Goal: Transaction & Acquisition: Book appointment/travel/reservation

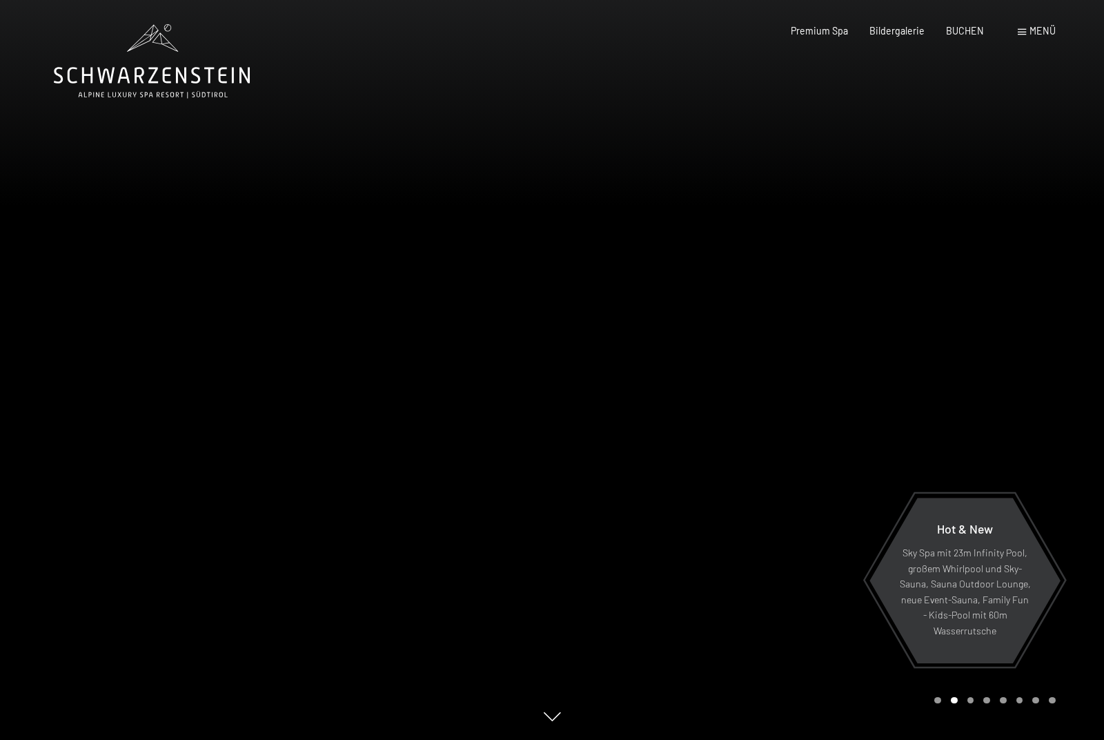
click at [1040, 30] on span "Menü" at bounding box center [1042, 31] width 26 height 12
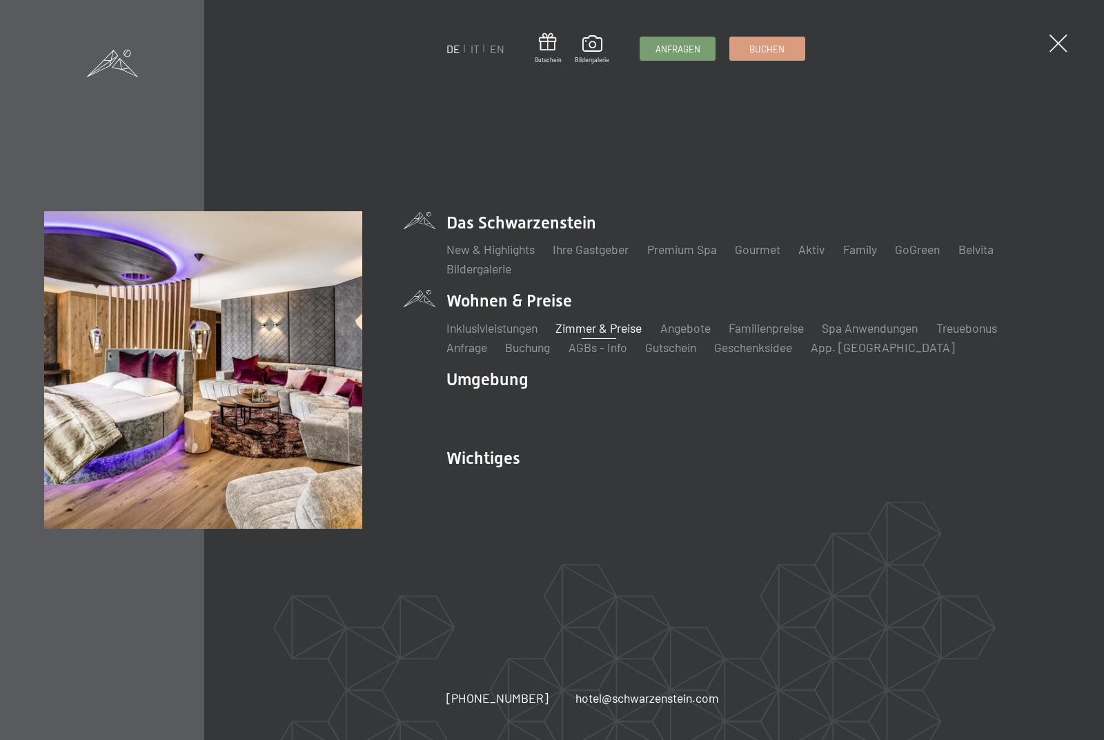
click at [580, 330] on link "Zimmer & Preise" at bounding box center [598, 327] width 86 height 15
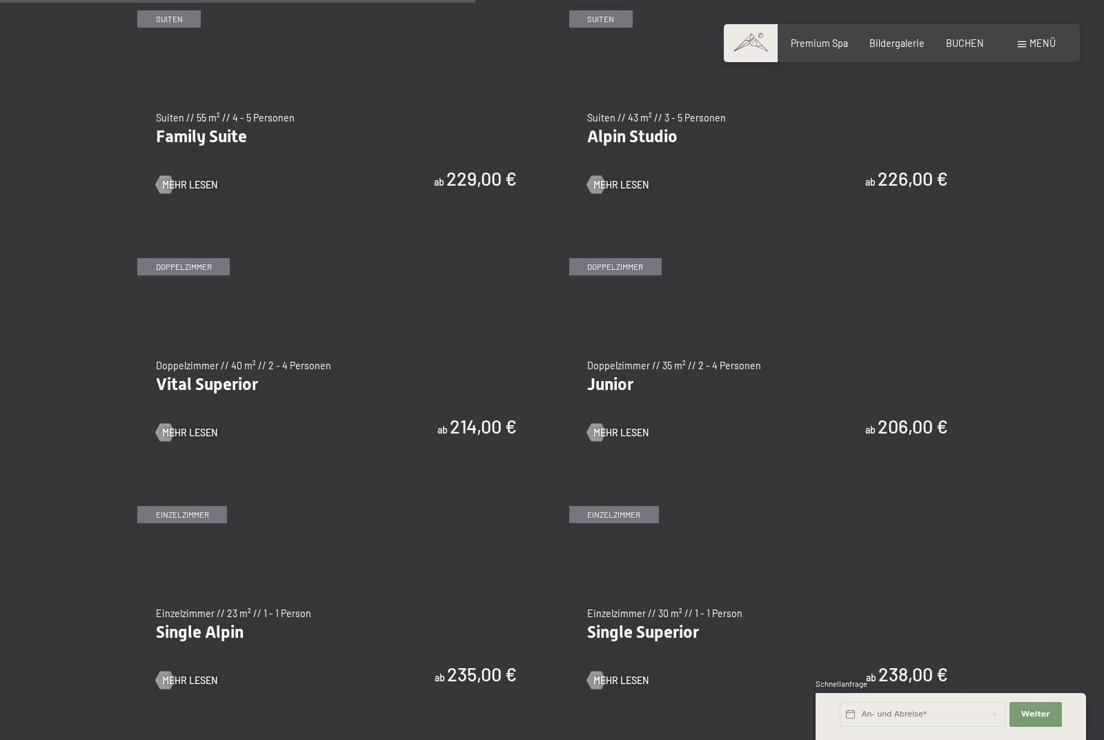
scroll to position [1540, 0]
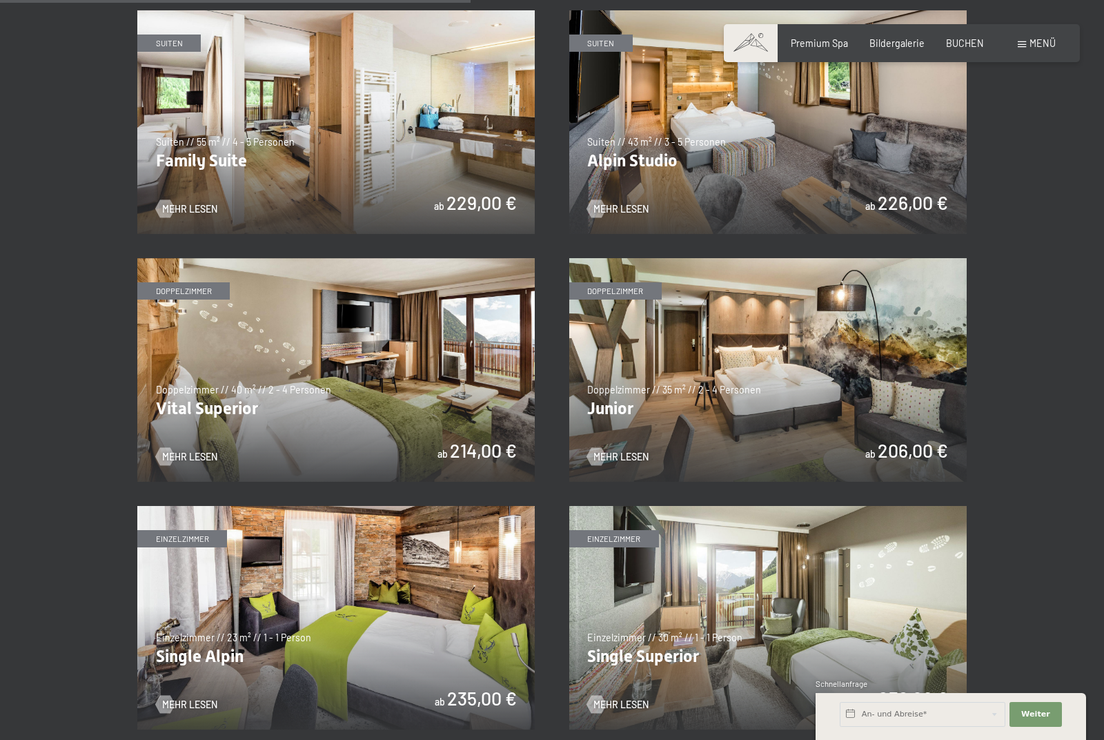
click at [803, 350] on img at bounding box center [767, 370] width 397 height 224
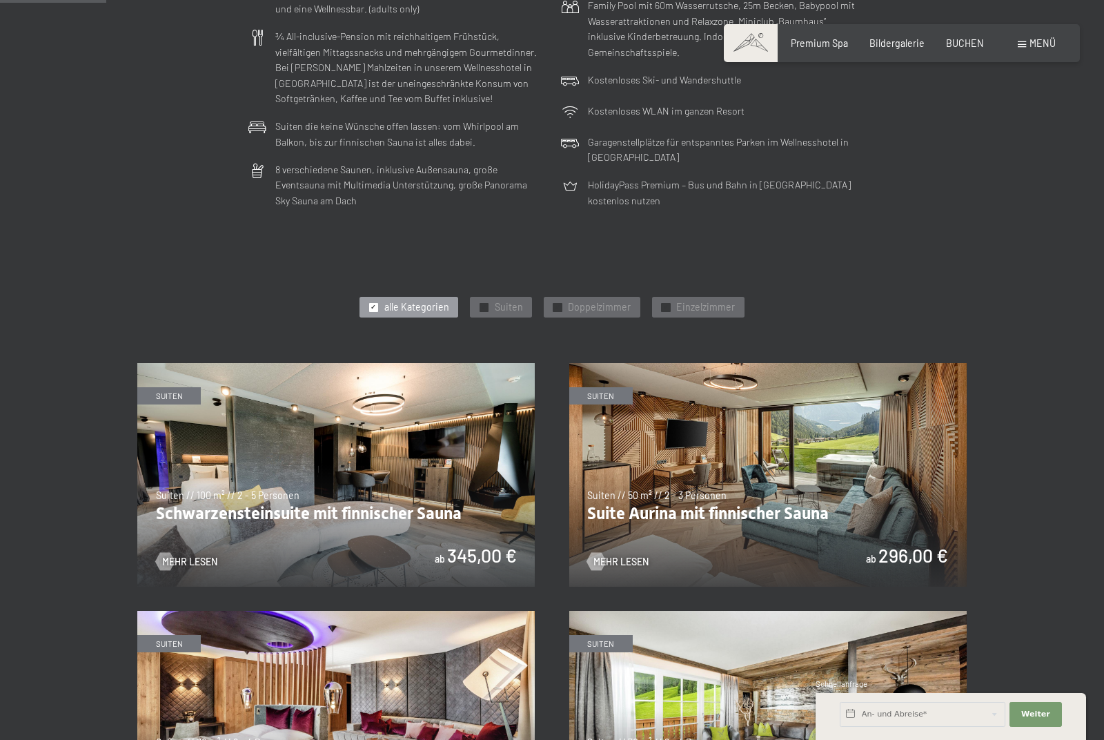
scroll to position [472, 0]
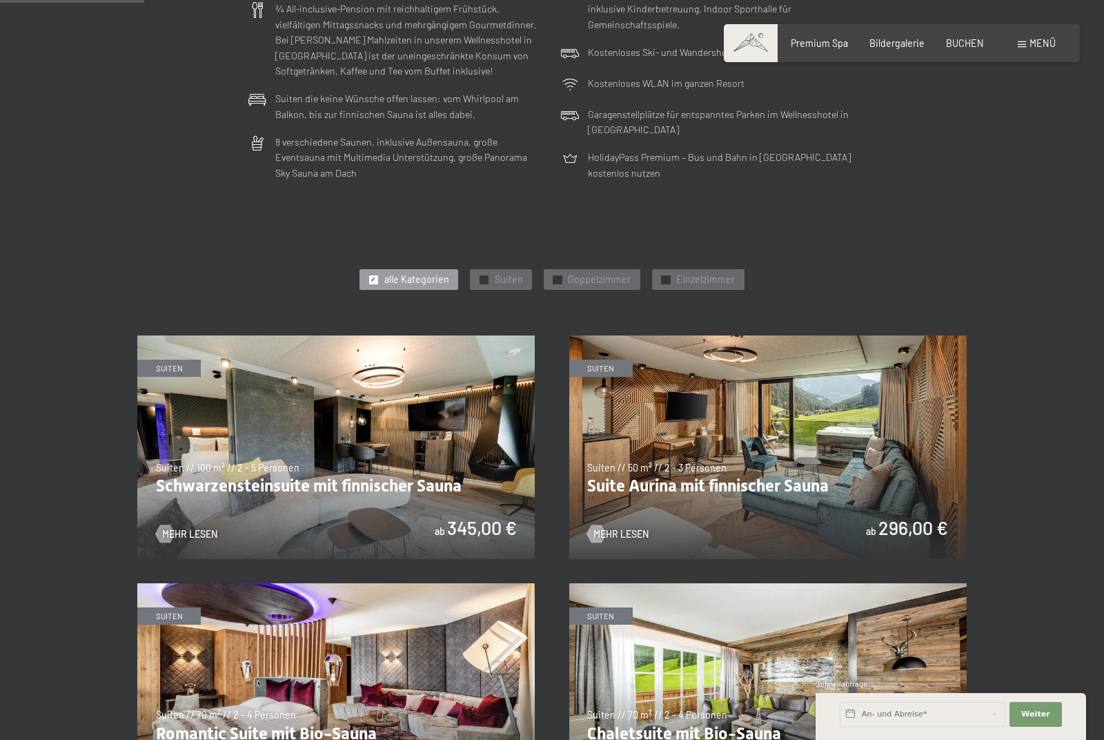
click at [753, 382] on img at bounding box center [767, 447] width 397 height 224
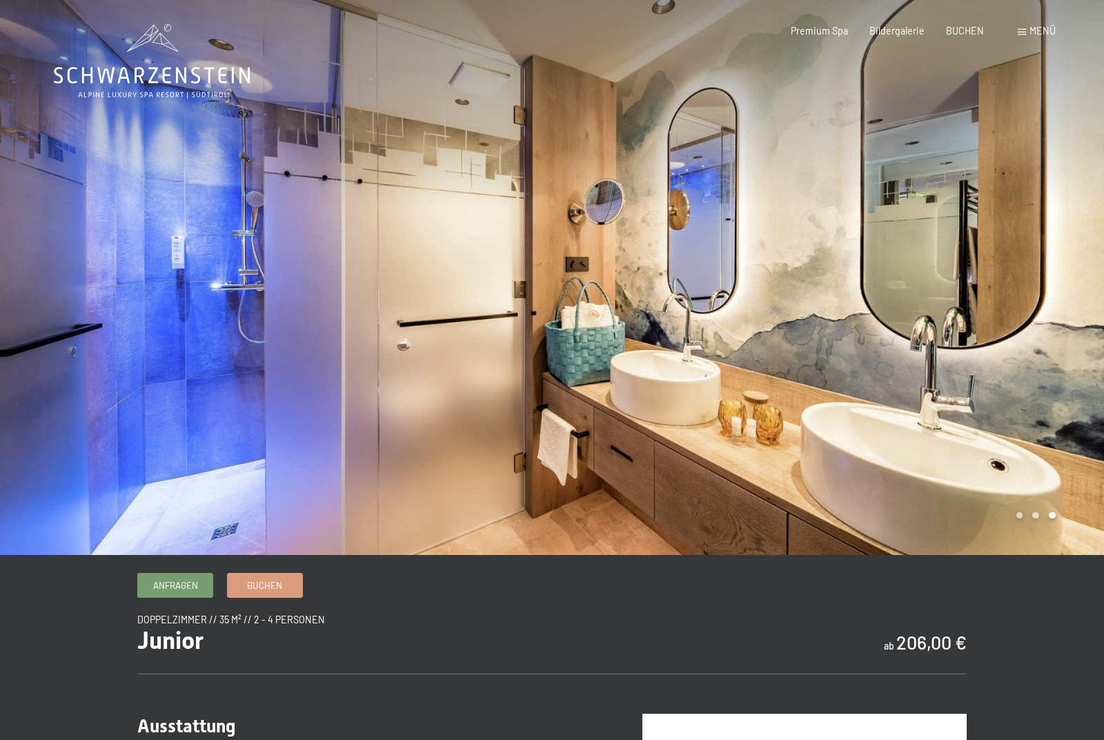
click at [1020, 546] on div at bounding box center [828, 277] width 552 height 555
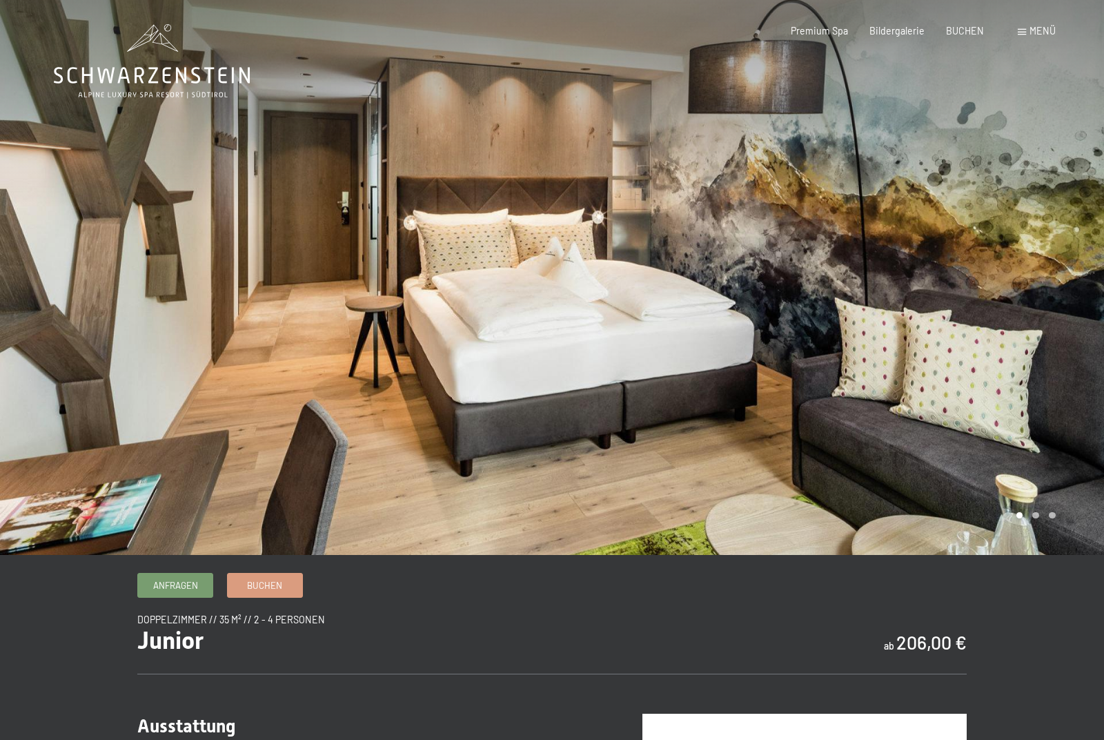
click at [1031, 546] on div at bounding box center [828, 277] width 552 height 555
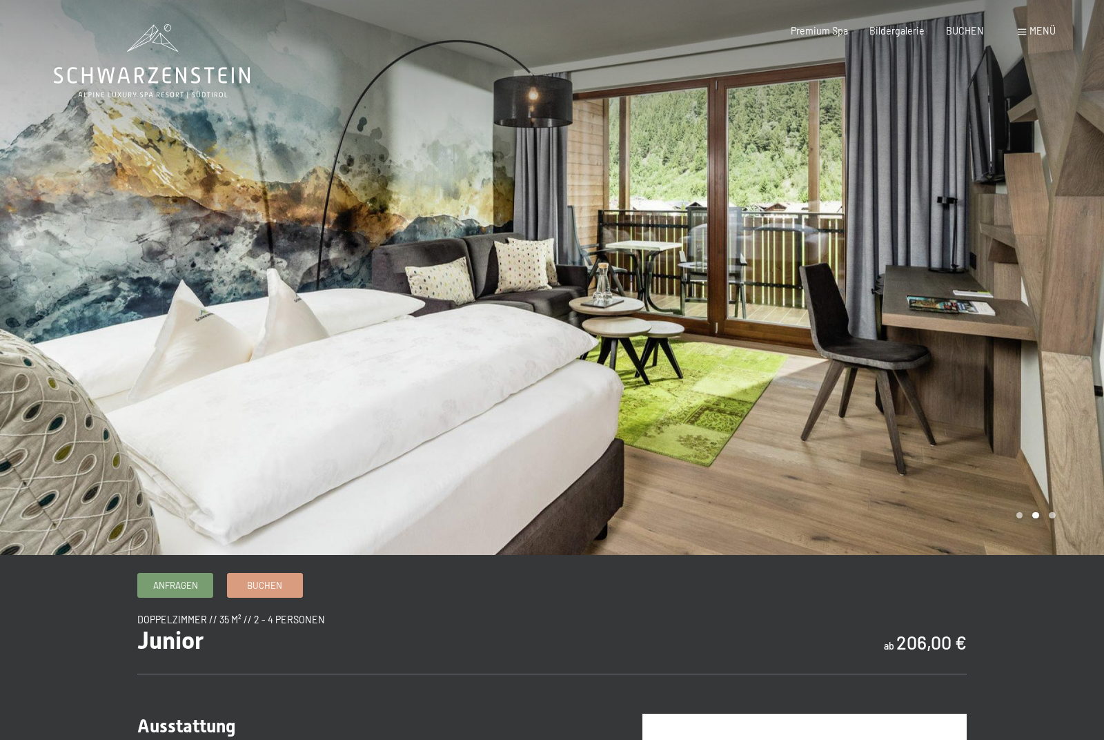
click at [1058, 544] on div at bounding box center [828, 277] width 552 height 555
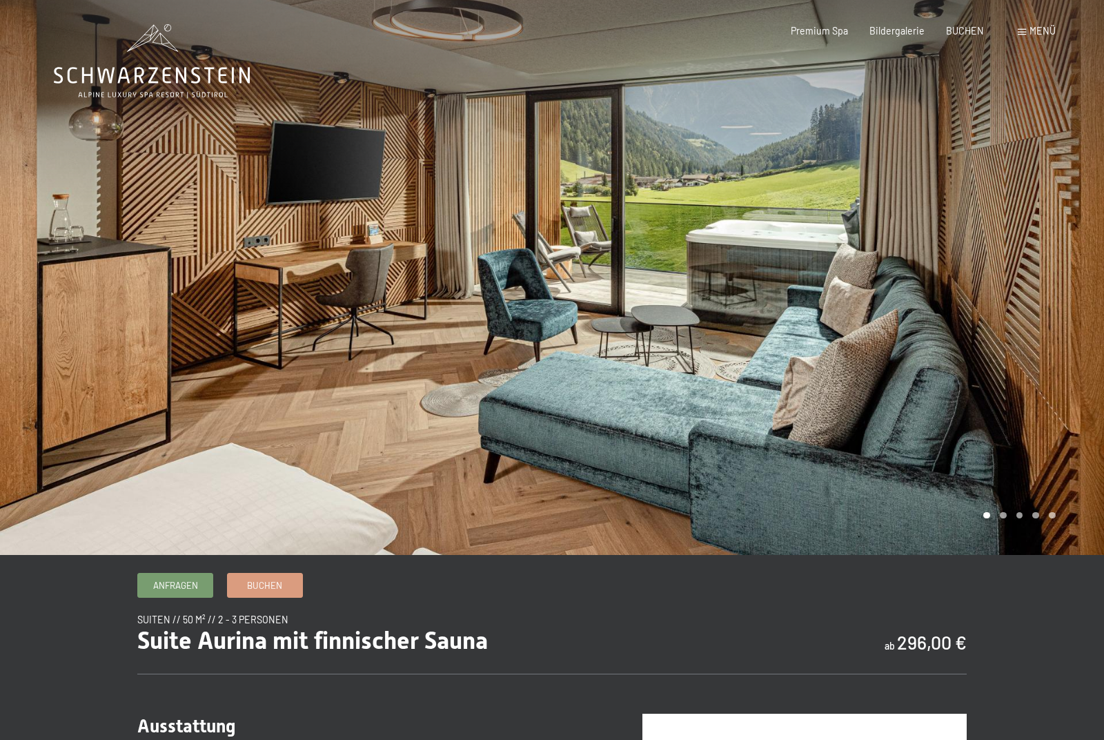
click at [1028, 371] on div at bounding box center [828, 277] width 552 height 555
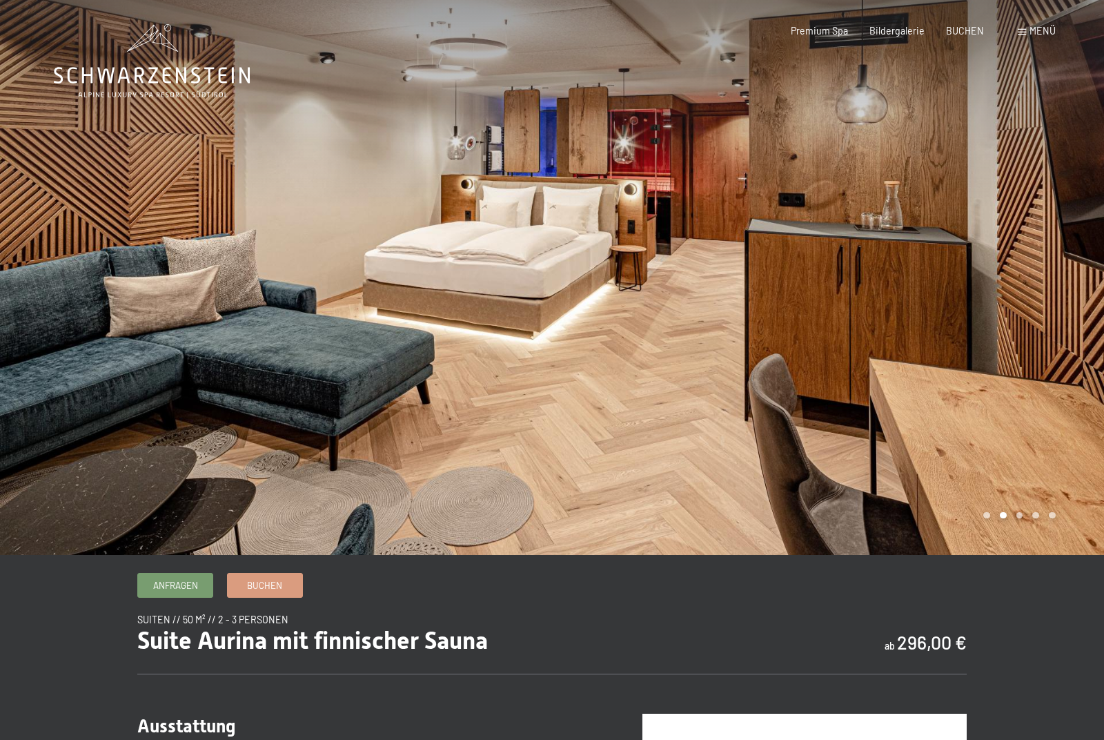
click at [1029, 371] on div at bounding box center [828, 277] width 552 height 555
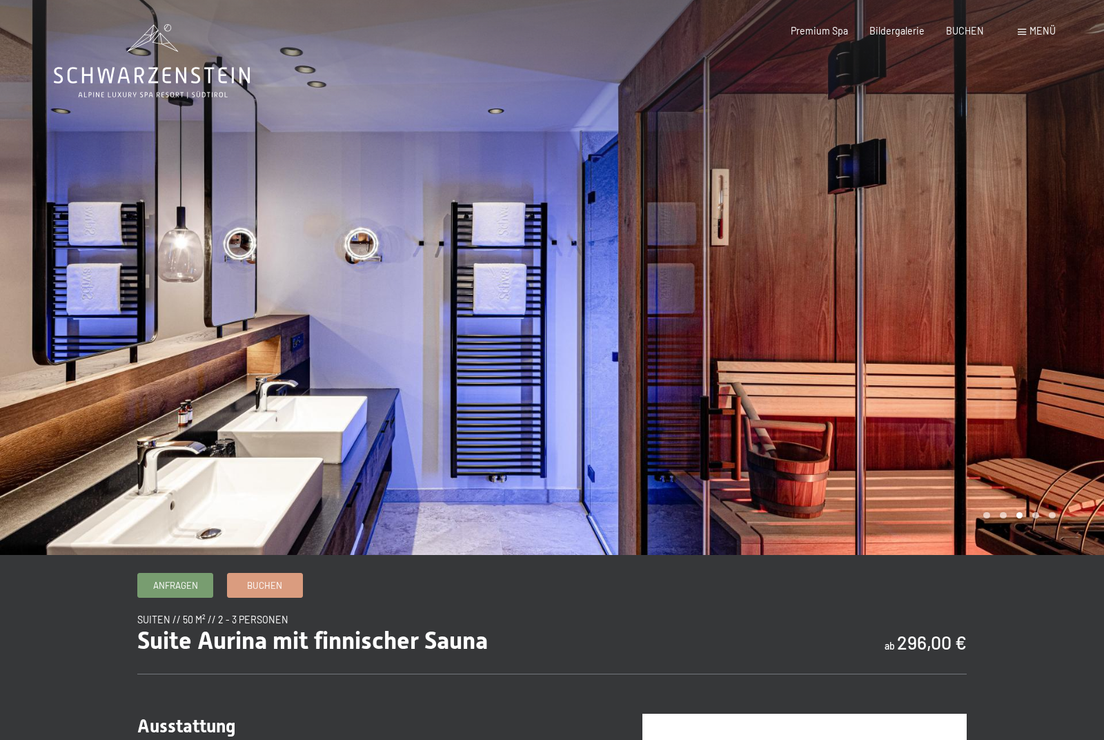
click at [1028, 371] on div at bounding box center [828, 277] width 552 height 555
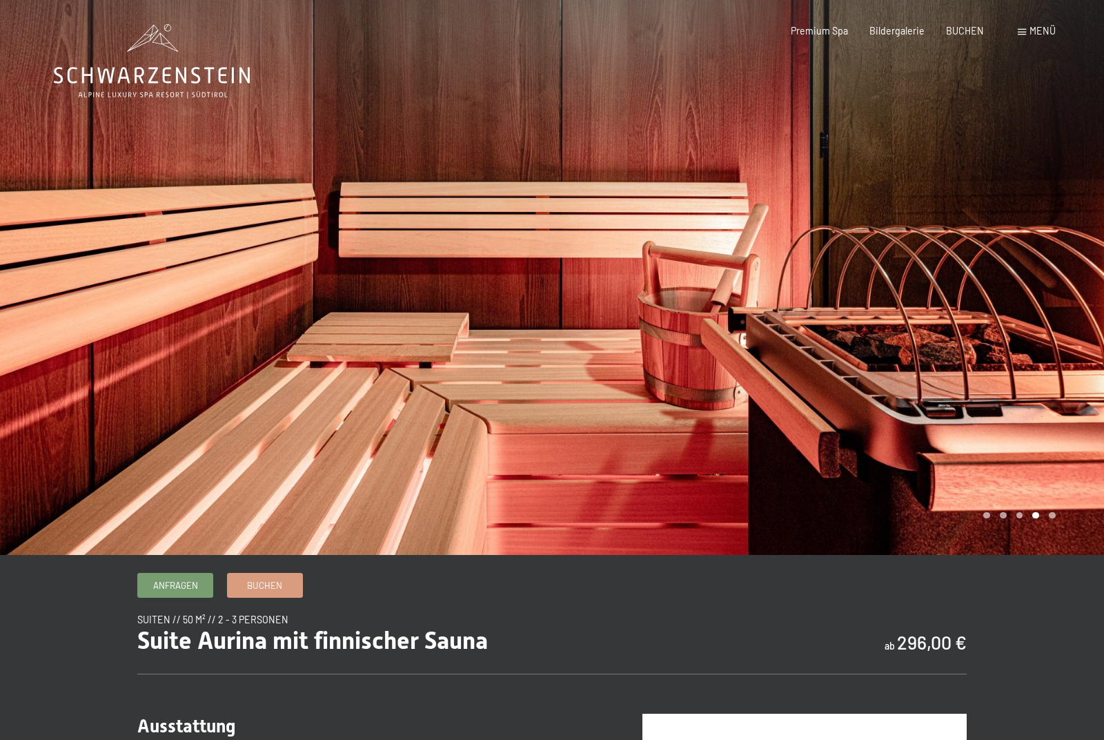
click at [1028, 371] on div at bounding box center [828, 277] width 552 height 555
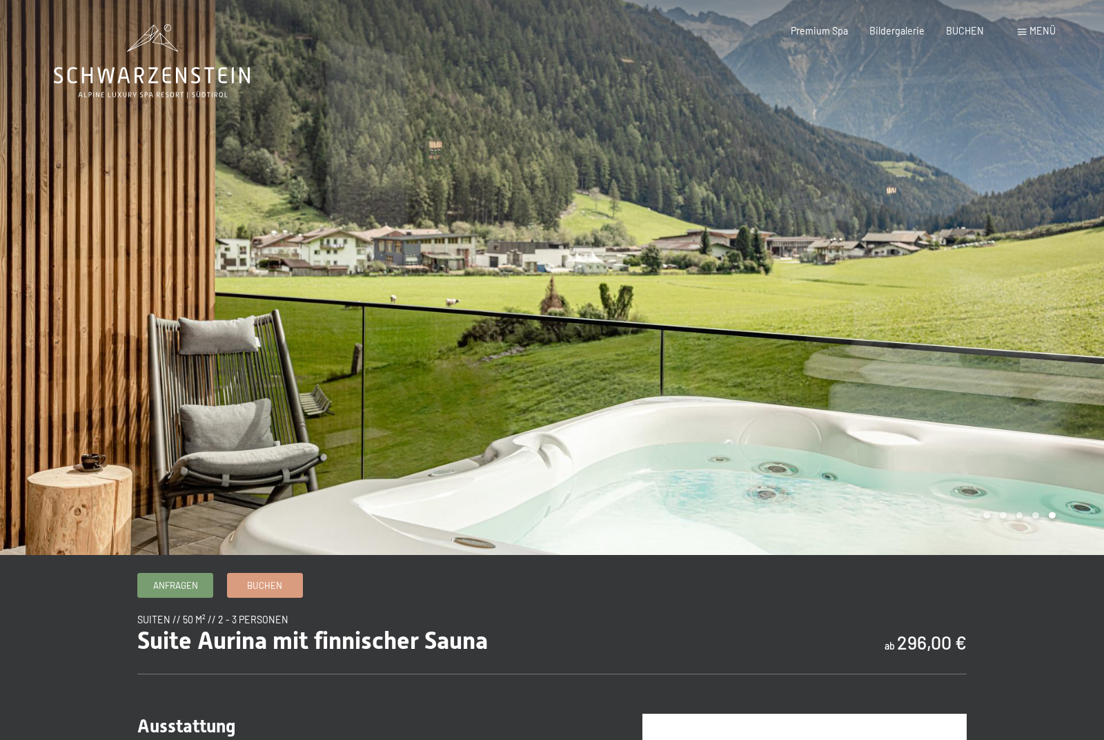
click at [1028, 371] on div at bounding box center [828, 277] width 552 height 555
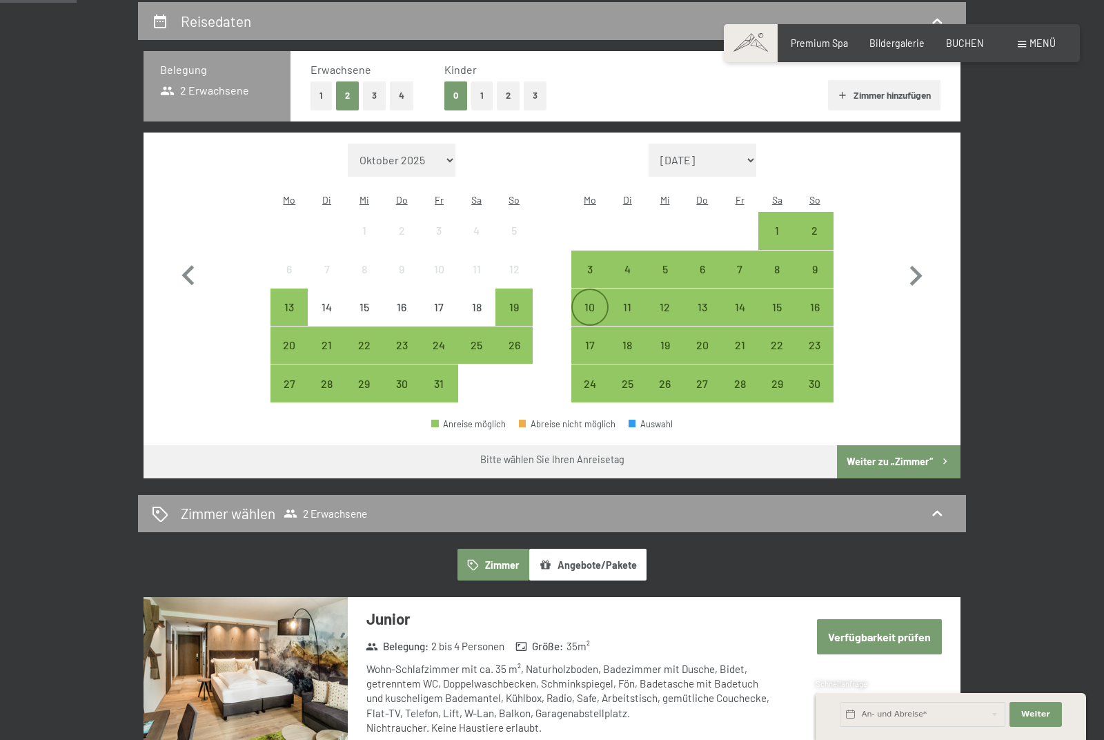
scroll to position [324, 0]
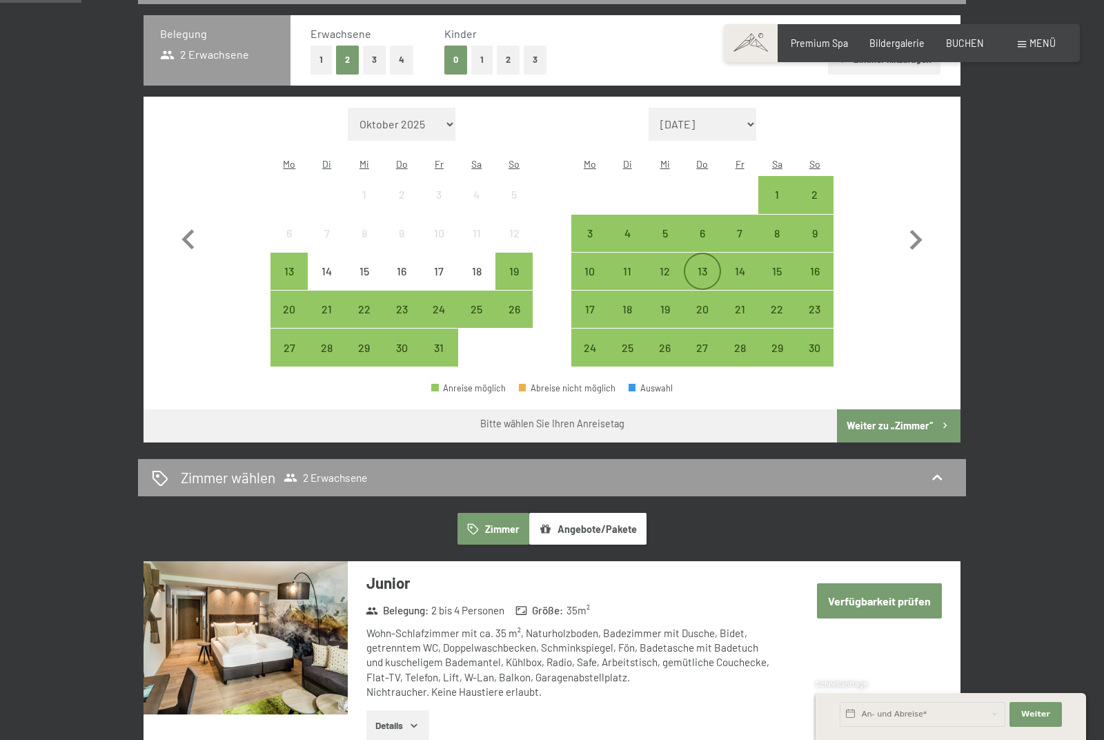
click at [702, 266] on div "13" at bounding box center [702, 283] width 34 height 34
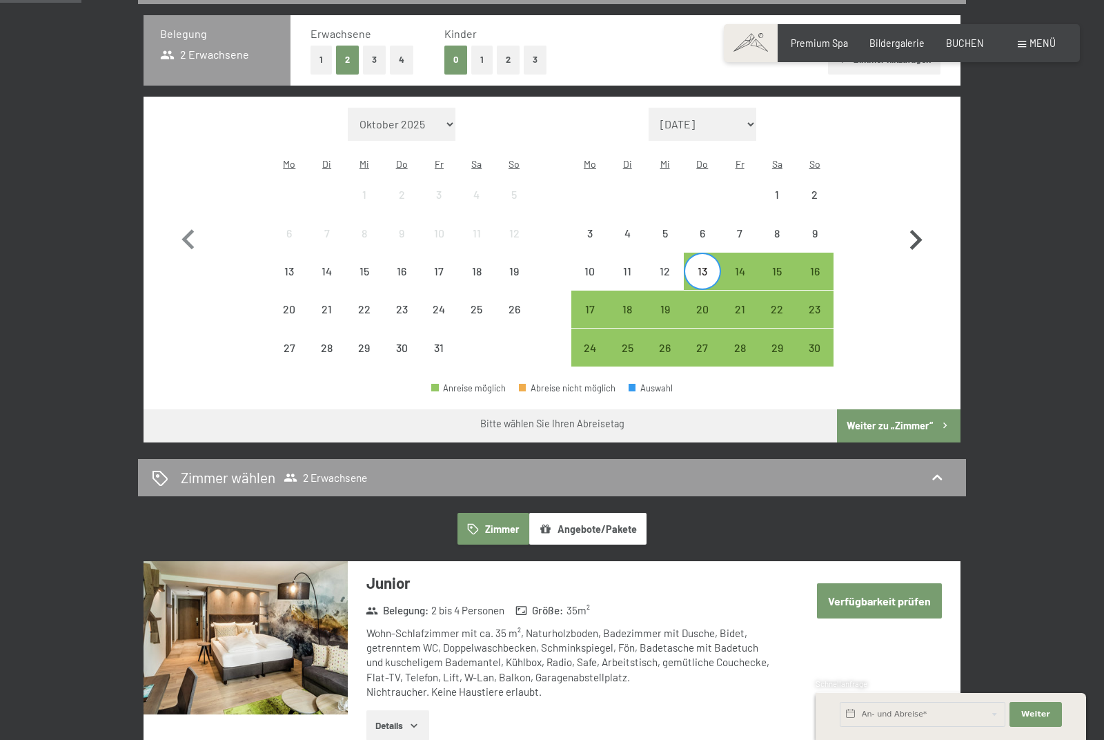
click at [915, 236] on icon "button" at bounding box center [915, 240] width 40 height 40
select select "[DATE]"
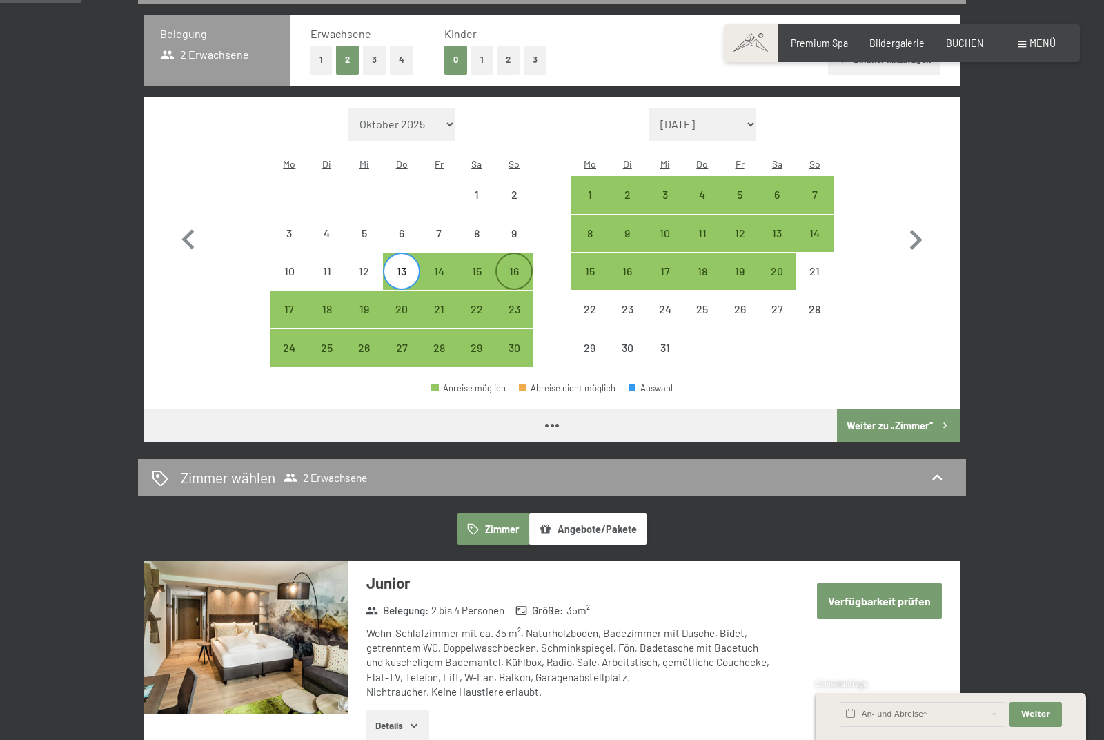
select select "[DATE]"
click at [732, 197] on div "5" at bounding box center [739, 206] width 34 height 34
select select "[DATE]"
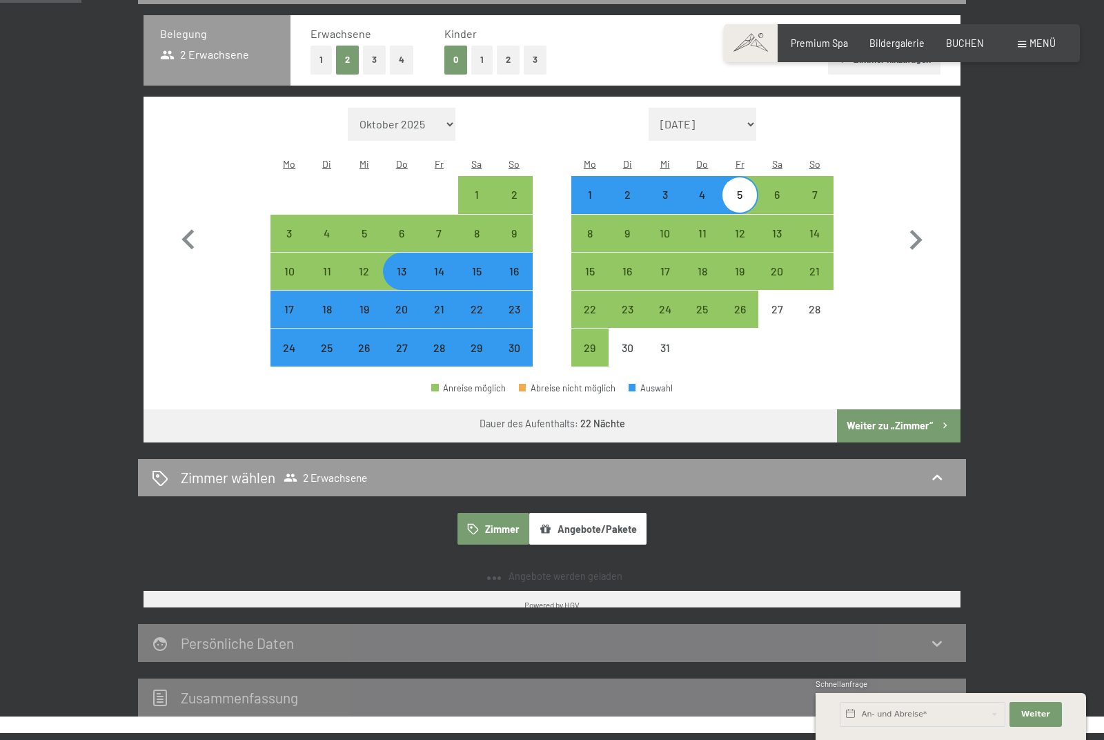
click at [732, 197] on div "5" at bounding box center [739, 206] width 34 height 34
select select "[DATE]"
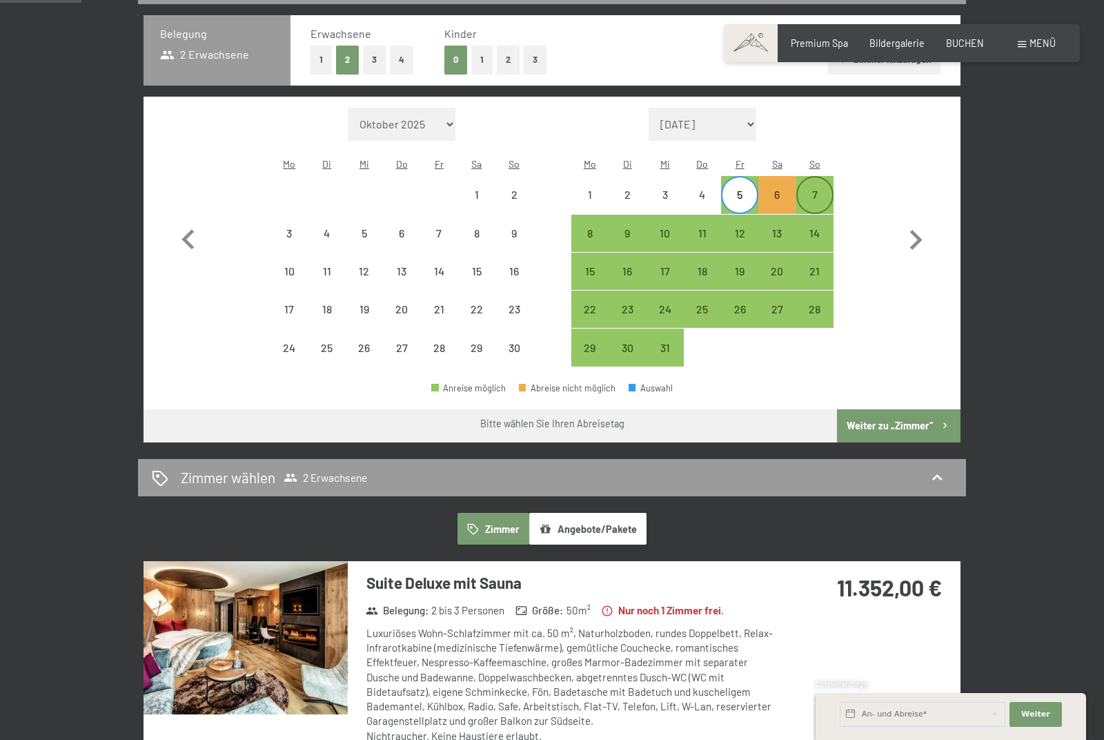
click at [811, 200] on div "7" at bounding box center [815, 206] width 34 height 34
select select "[DATE]"
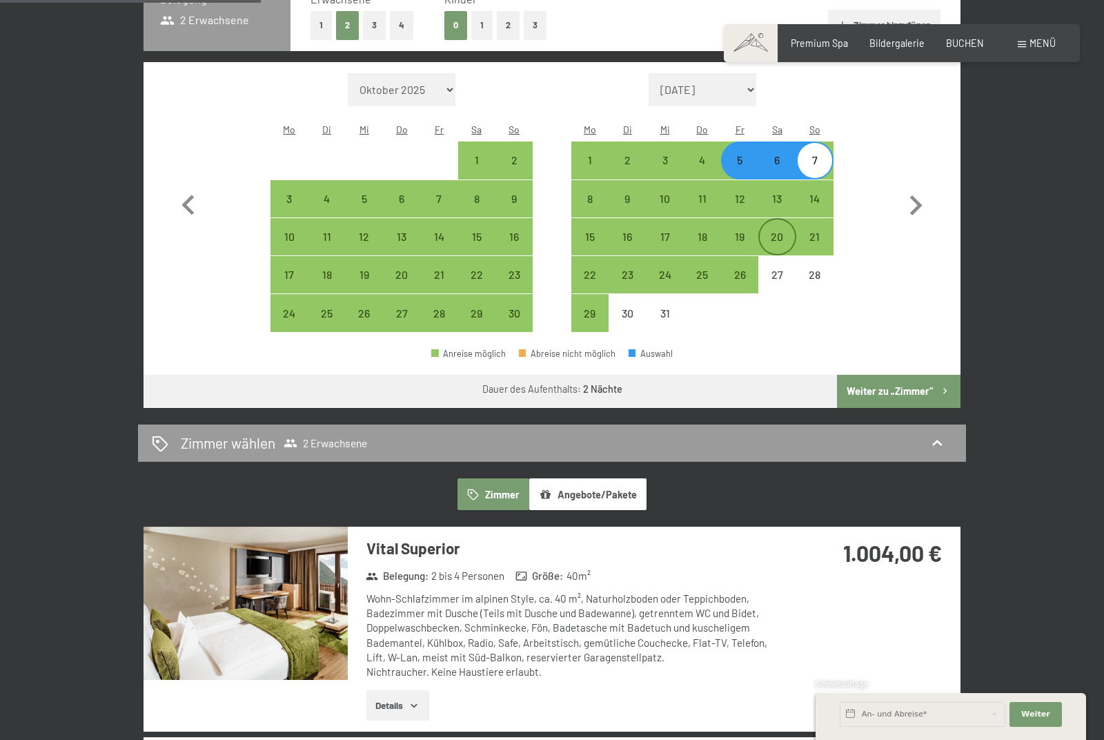
scroll to position [352, 0]
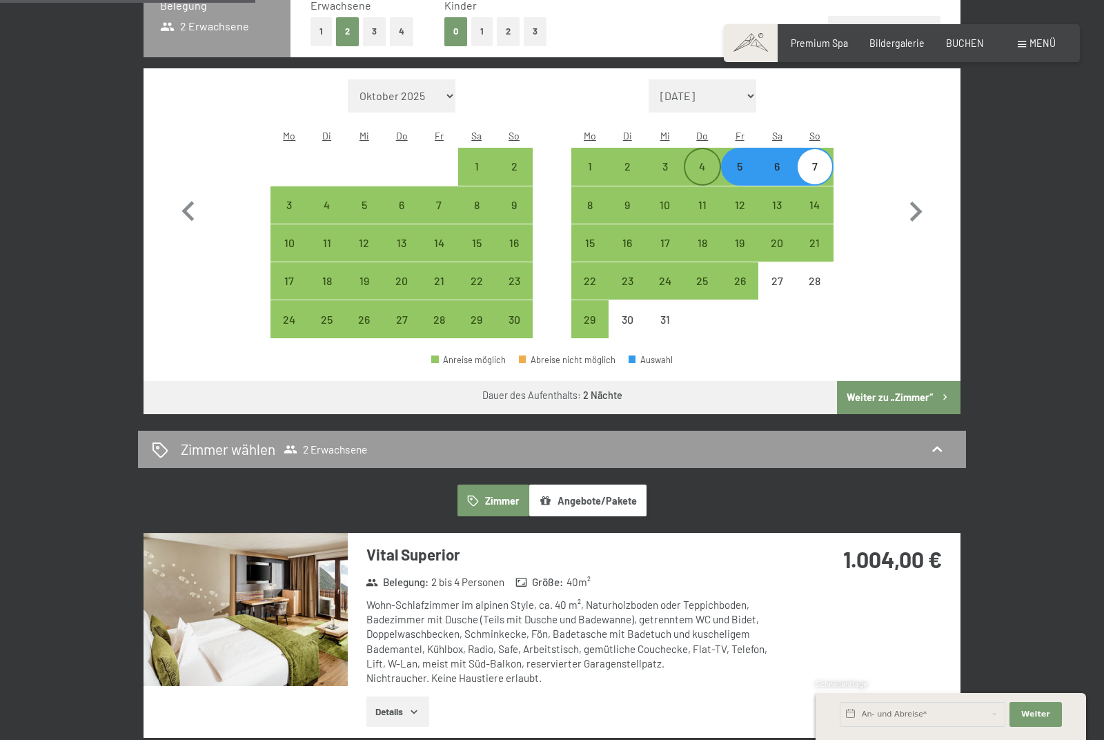
click at [700, 166] on div "4" at bounding box center [702, 178] width 34 height 34
select select "[DATE]"
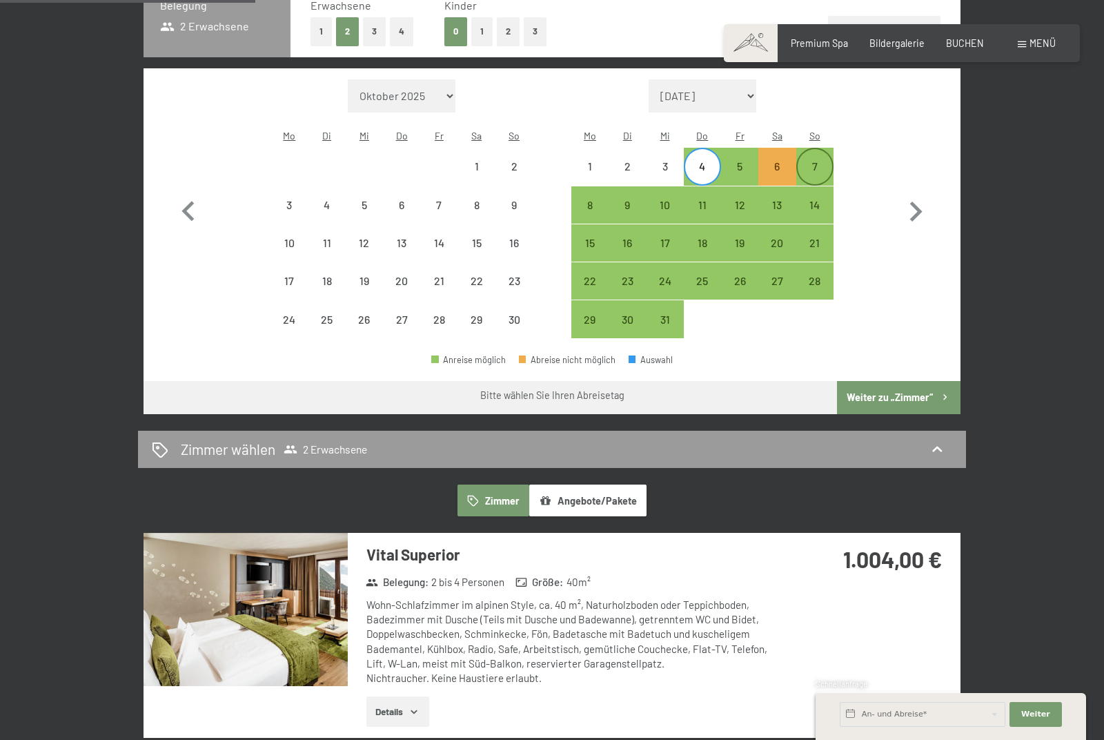
click at [815, 167] on div "7" at bounding box center [815, 178] width 34 height 34
select select "[DATE]"
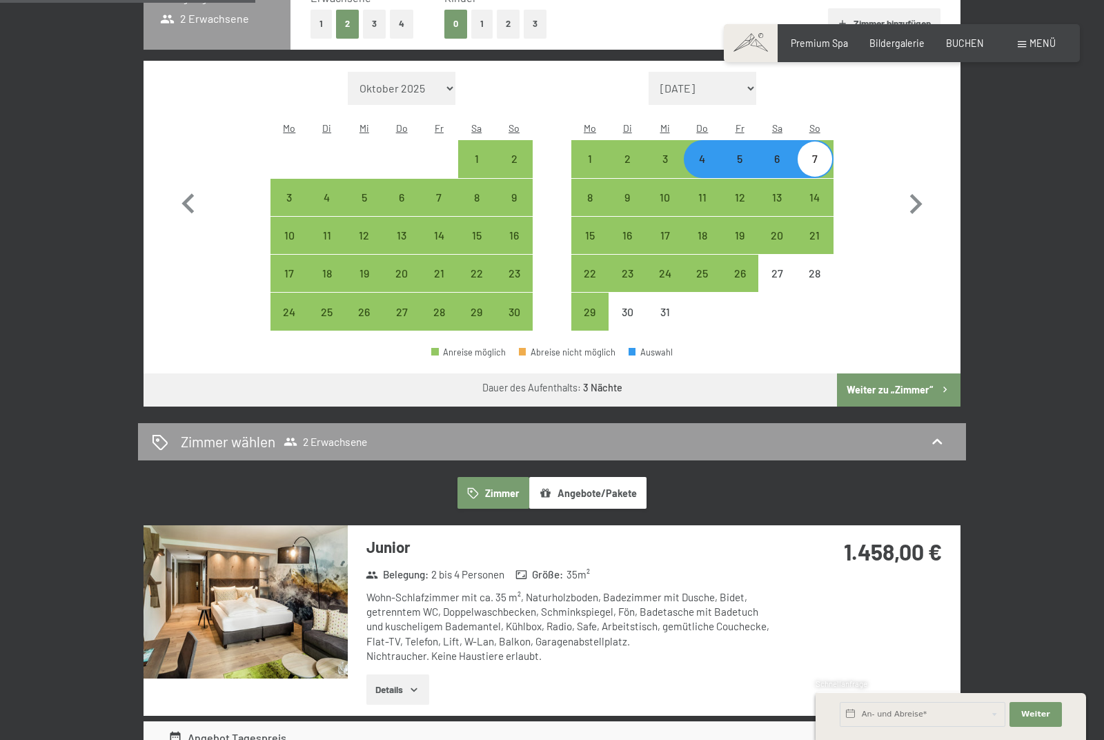
scroll to position [363, 0]
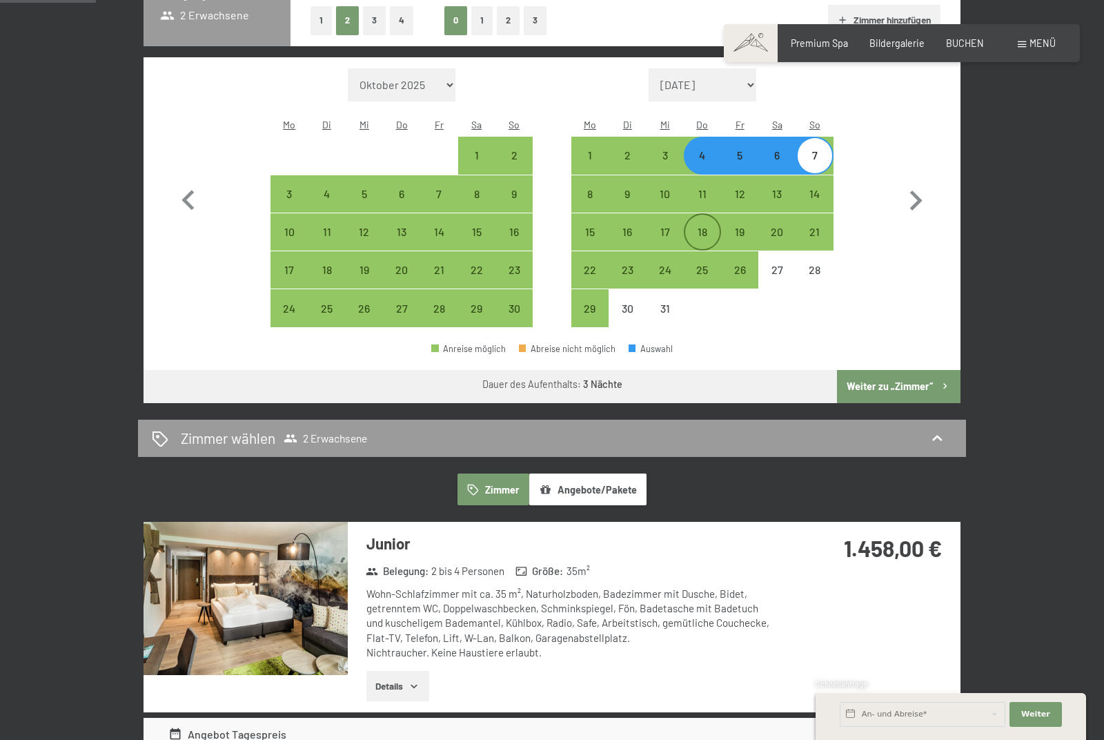
click at [695, 233] on div "18" at bounding box center [702, 243] width 34 height 34
select select "[DATE]"
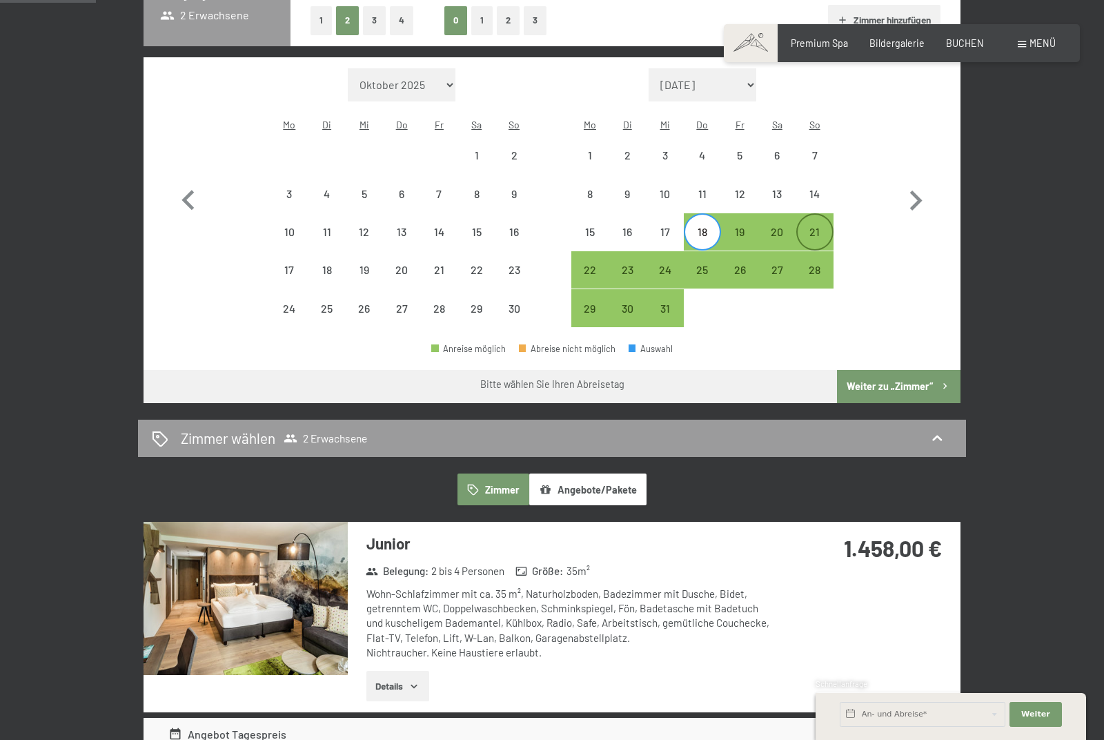
click at [798, 235] on div "21" at bounding box center [815, 243] width 34 height 34
select select "[DATE]"
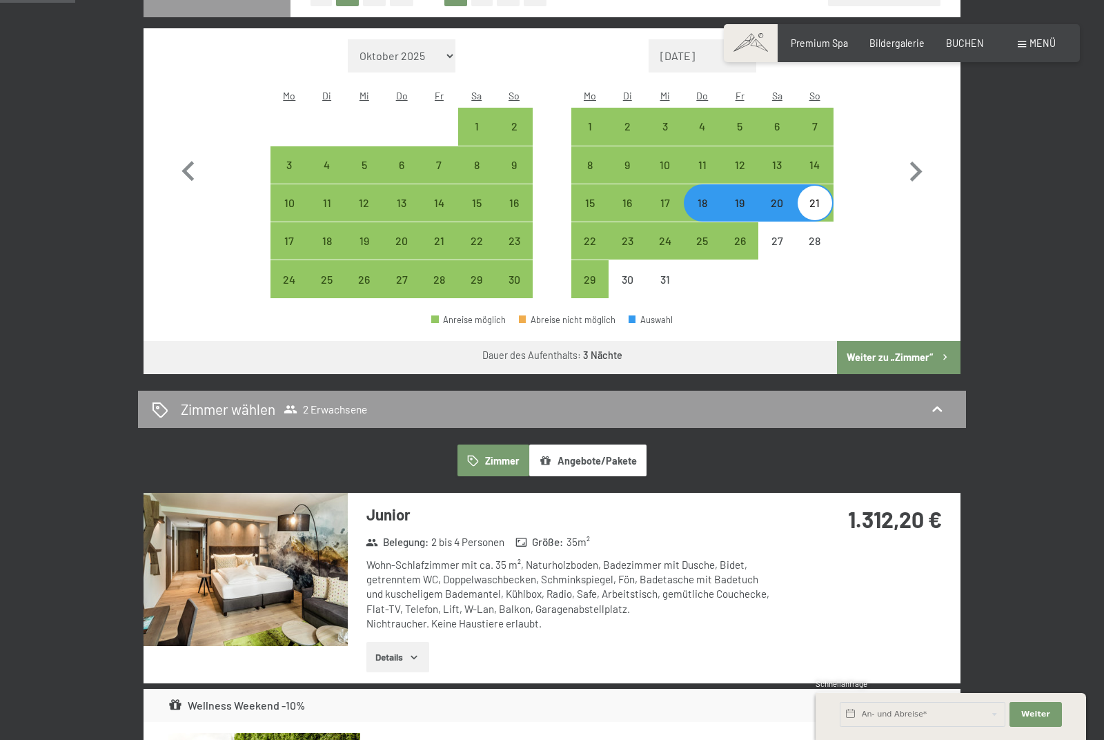
scroll to position [393, 0]
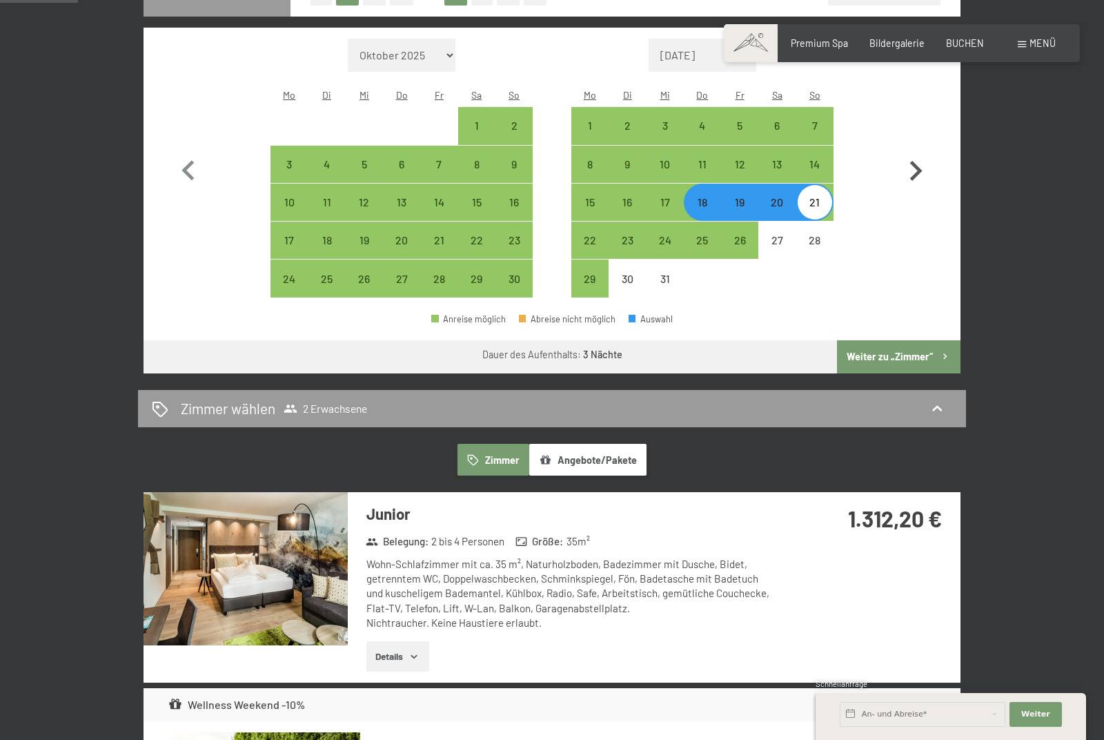
click at [911, 166] on icon "button" at bounding box center [915, 171] width 40 height 40
select select "[DATE]"
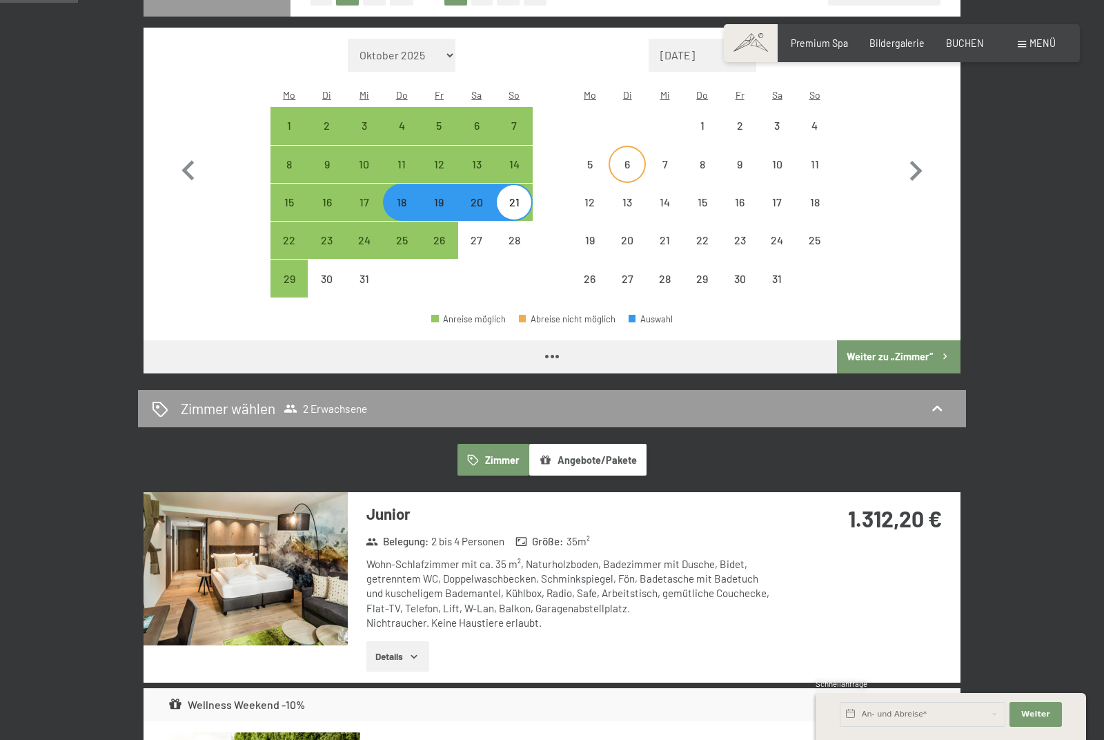
select select "[DATE]"
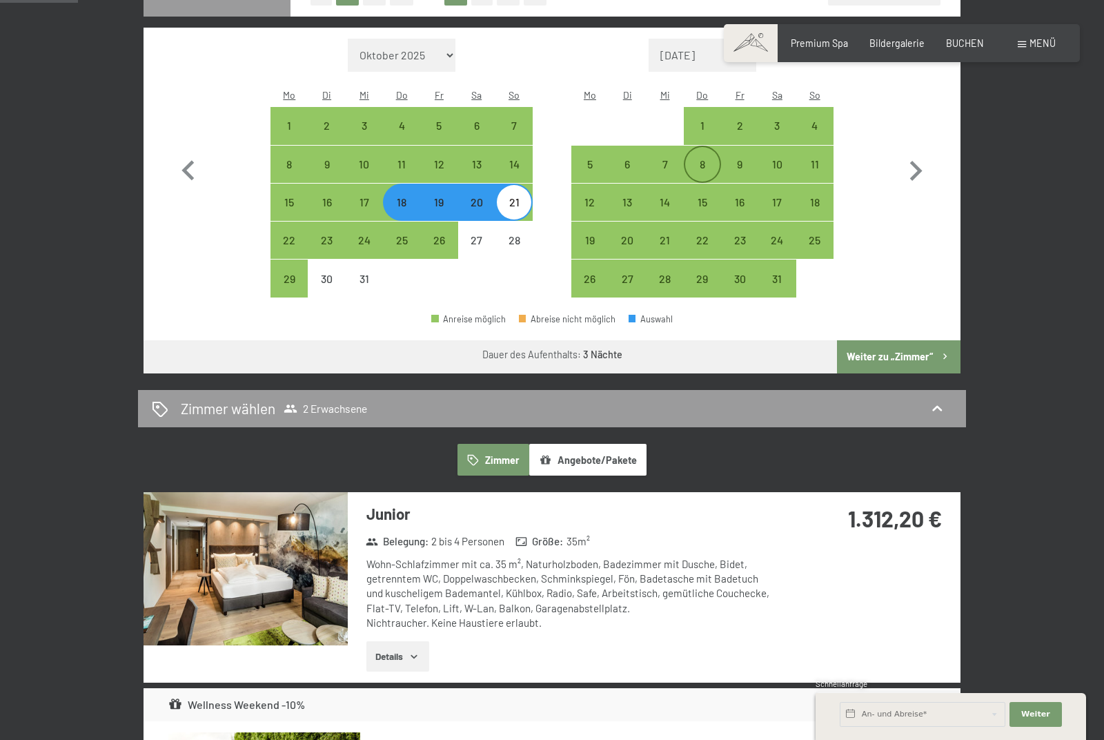
click at [695, 173] on div "8" at bounding box center [702, 176] width 34 height 34
select select "[DATE]"
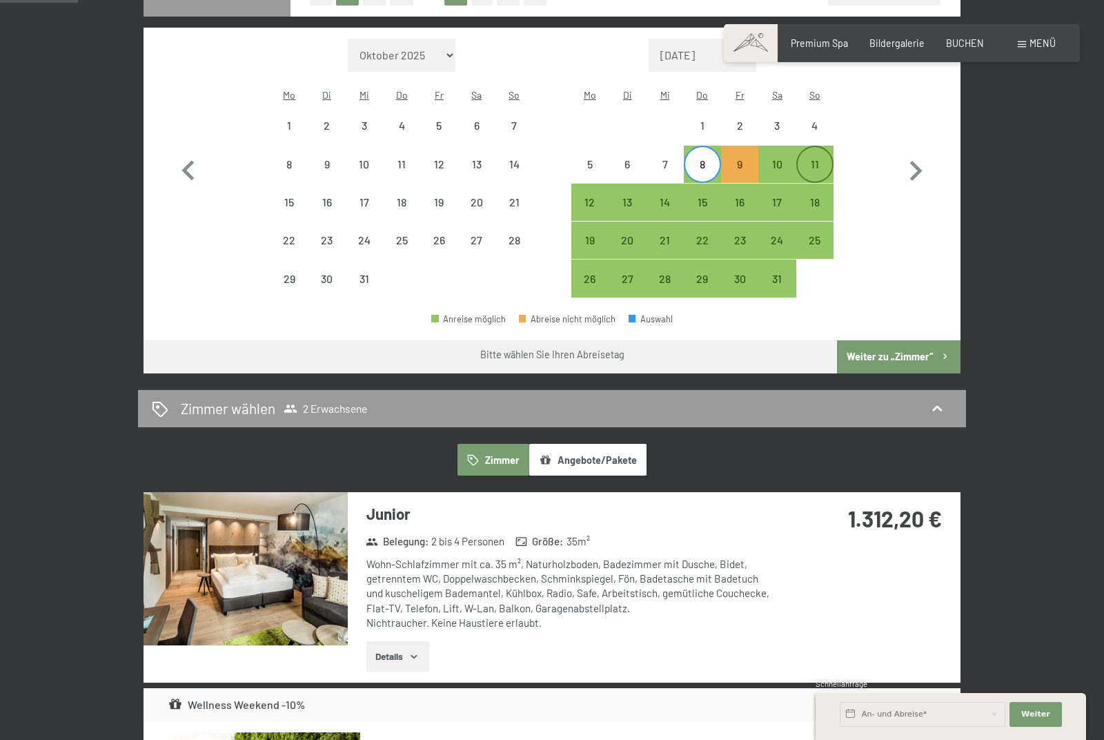
click at [814, 159] on div "11" at bounding box center [815, 176] width 34 height 34
select select "[DATE]"
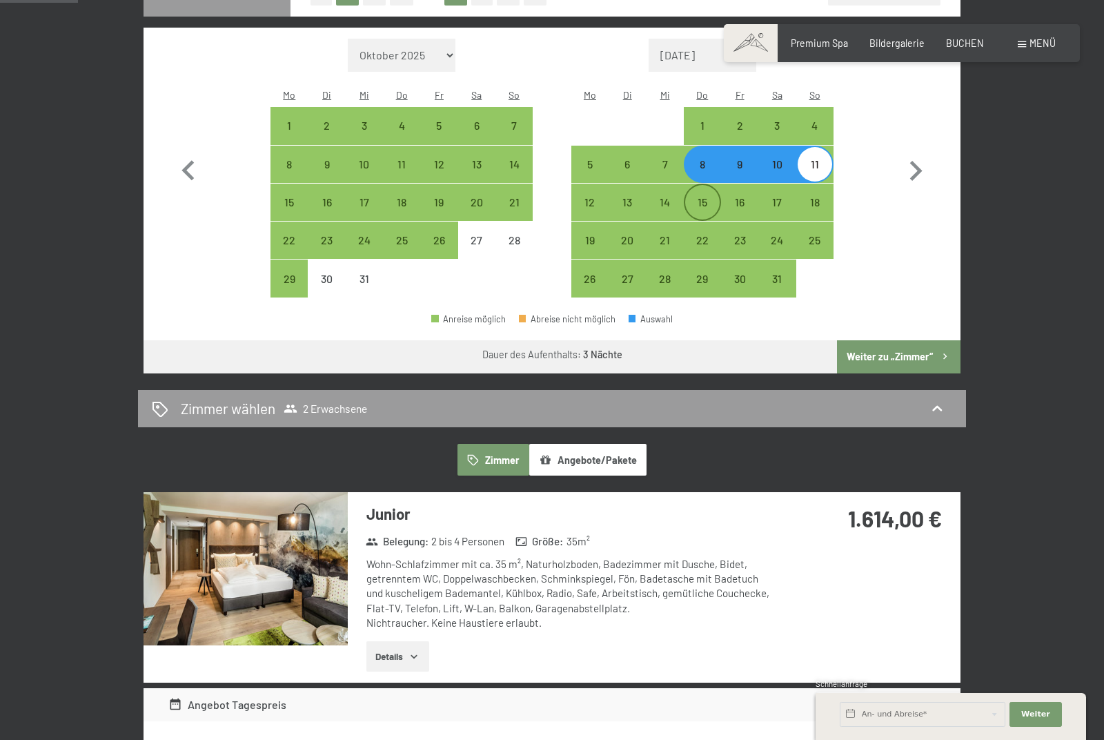
click at [704, 199] on div "15" at bounding box center [702, 214] width 34 height 34
select select "[DATE]"
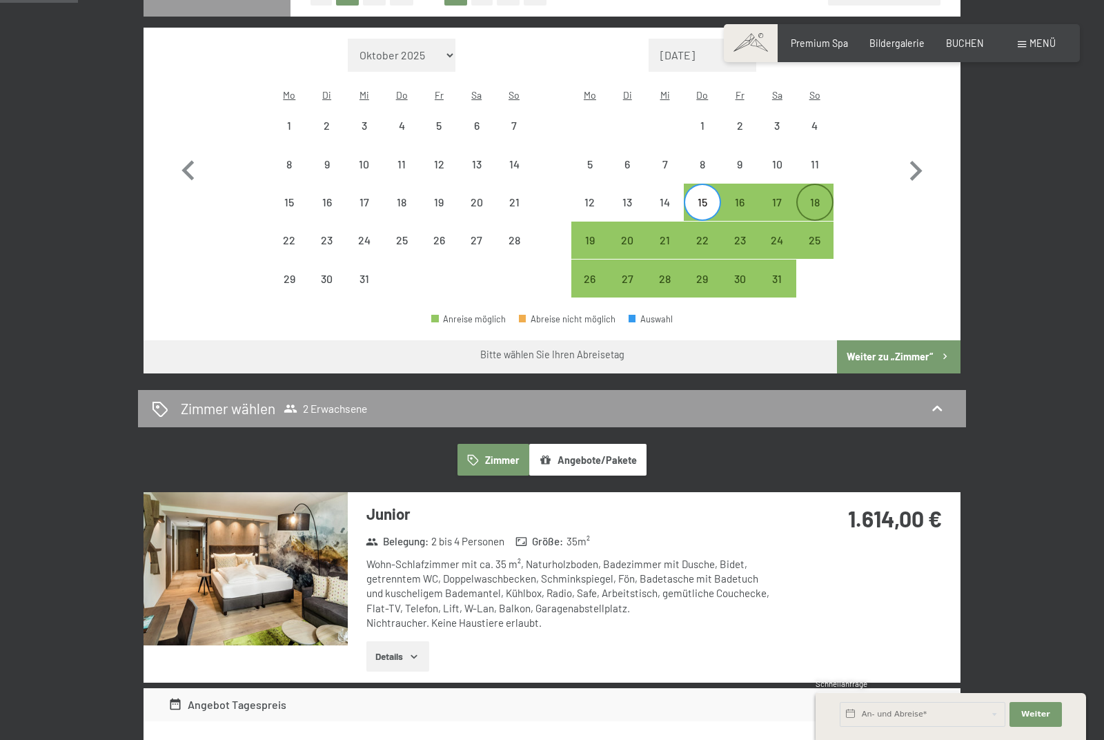
click at [813, 199] on div "18" at bounding box center [815, 214] width 34 height 34
select select "[DATE]"
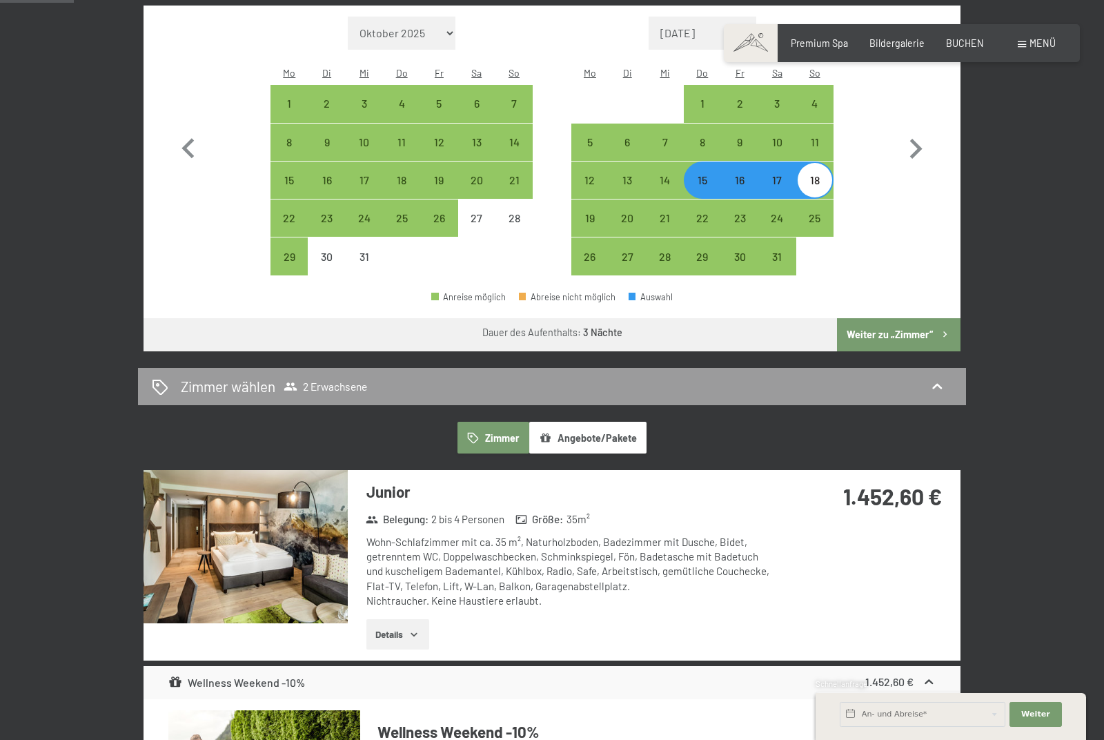
scroll to position [410, 0]
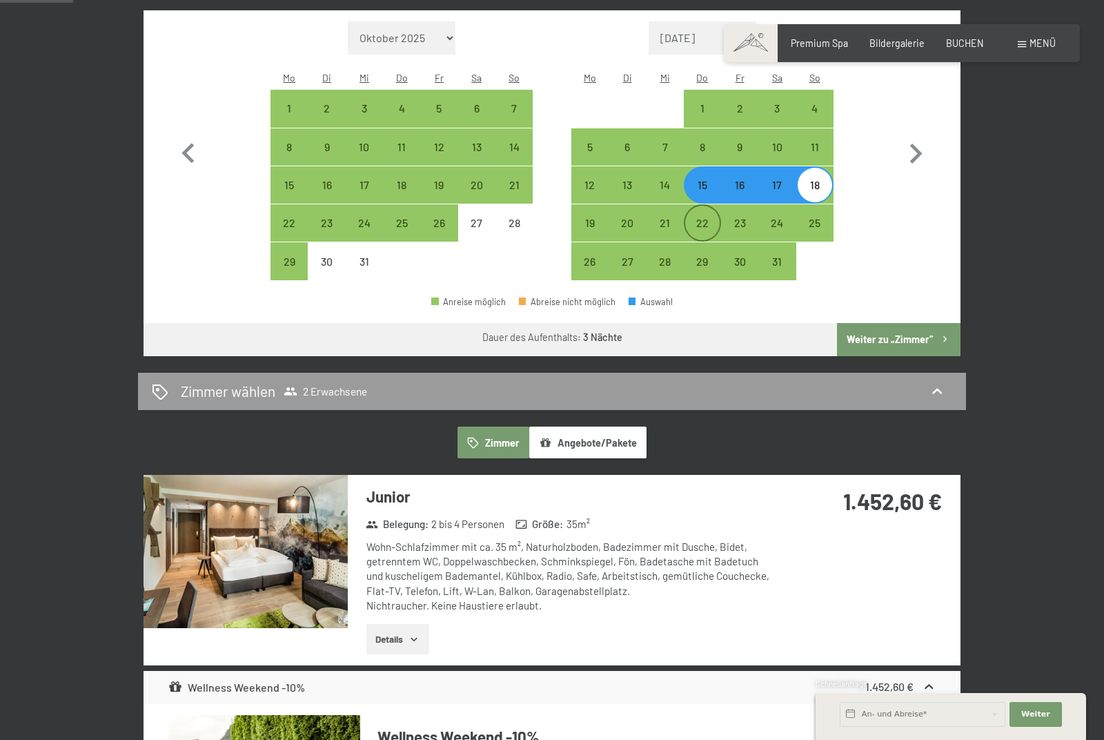
click at [701, 228] on div "22" at bounding box center [702, 234] width 34 height 34
select select "[DATE]"
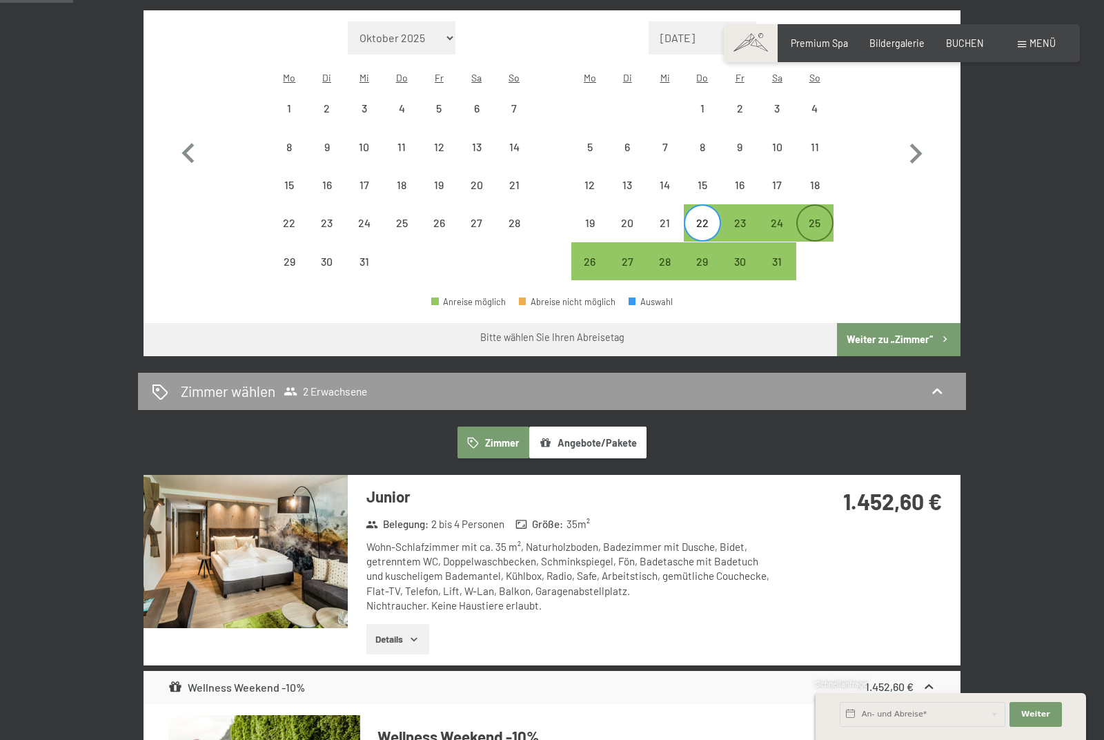
click at [814, 225] on div "25" at bounding box center [815, 234] width 34 height 34
select select "[DATE]"
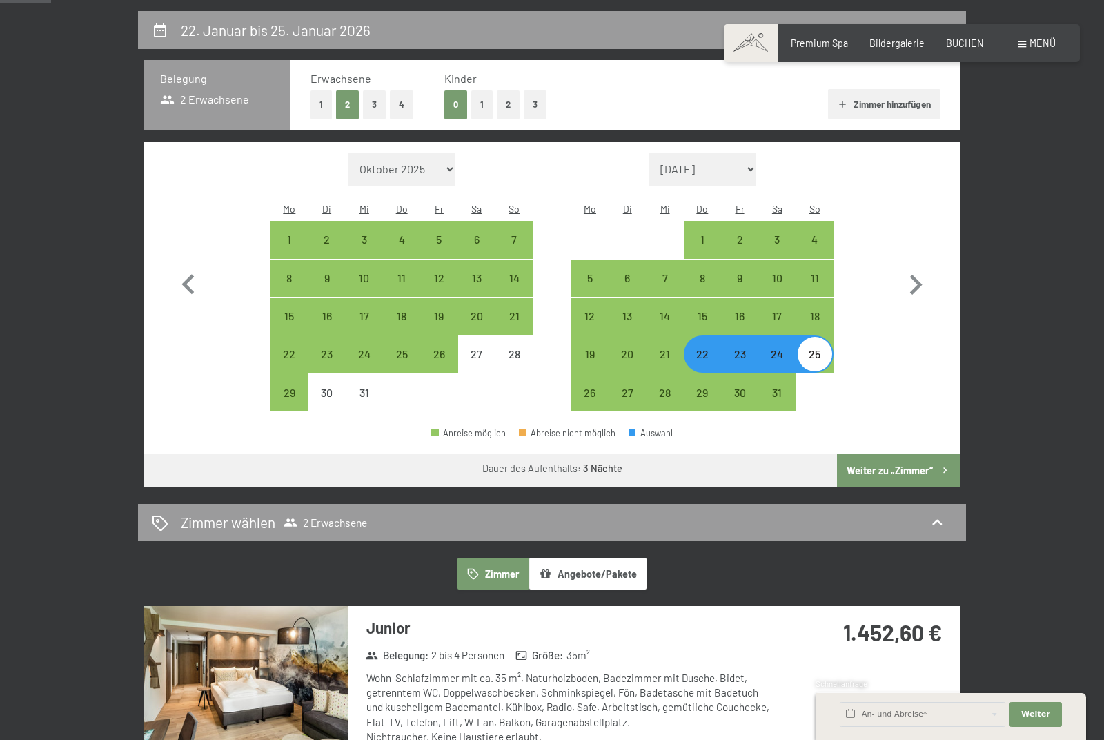
scroll to position [232, 0]
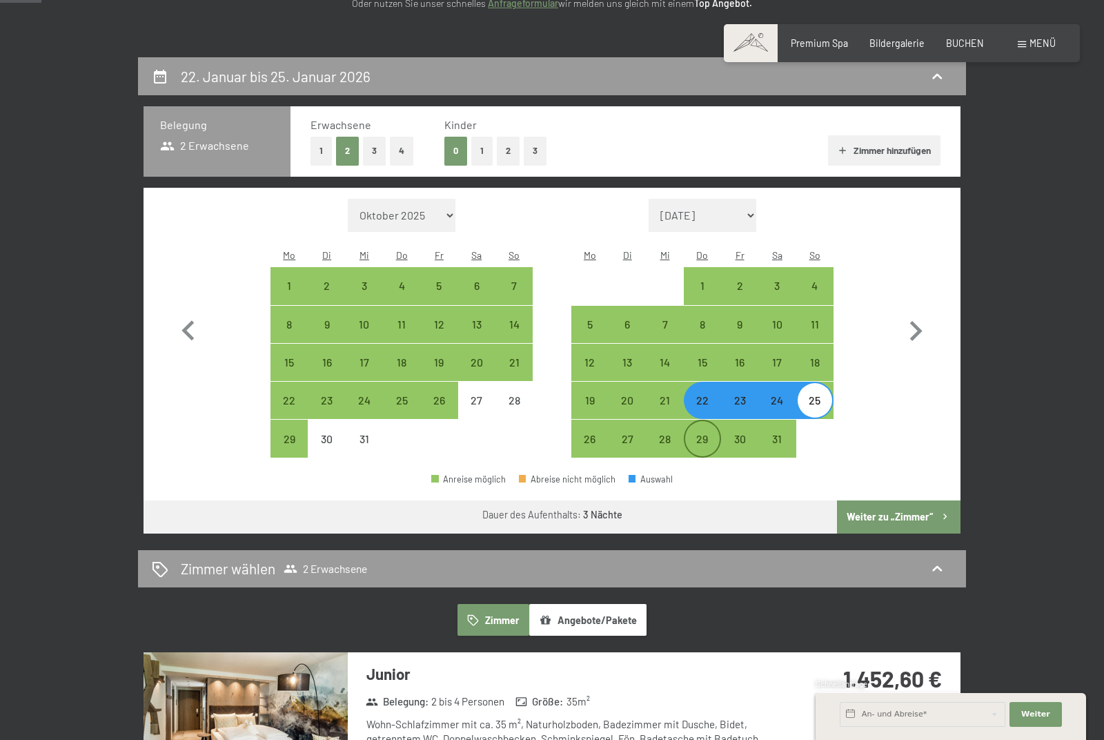
click at [691, 448] on div "29" at bounding box center [702, 450] width 34 height 34
select select "[DATE]"
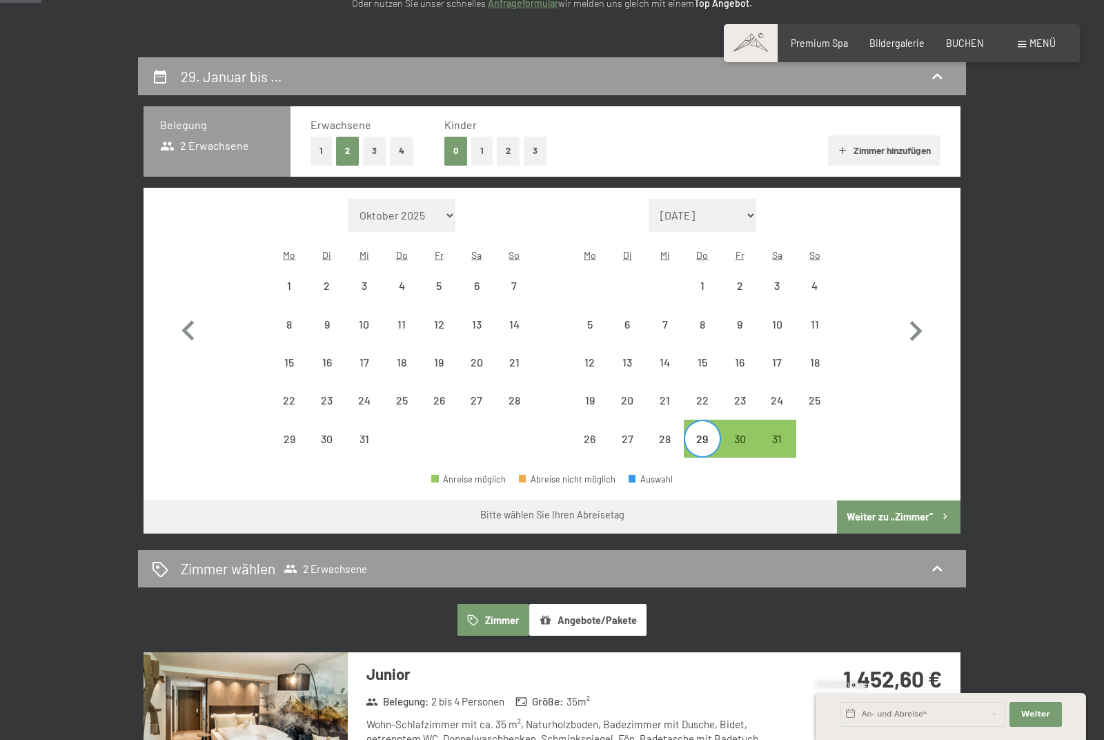
click at [807, 438] on div at bounding box center [814, 437] width 37 height 37
click at [911, 328] on icon "button" at bounding box center [915, 331] width 40 height 40
select select "[DATE]"
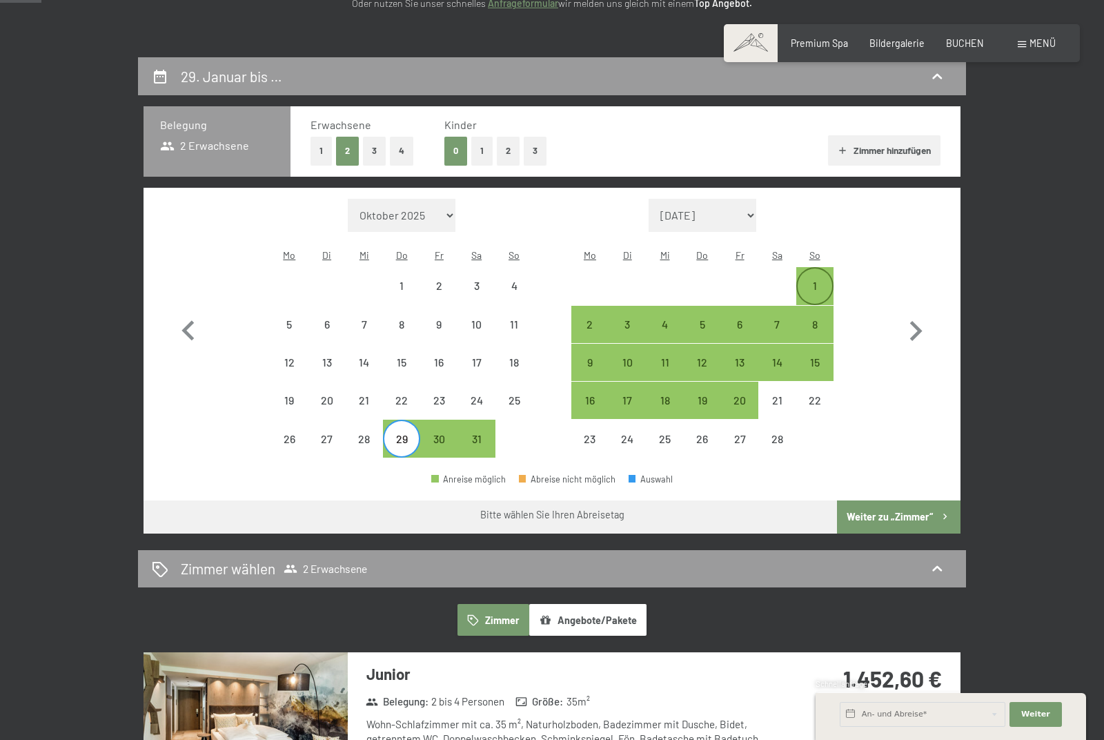
click at [811, 281] on div "1" at bounding box center [815, 297] width 34 height 34
select select "[DATE]"
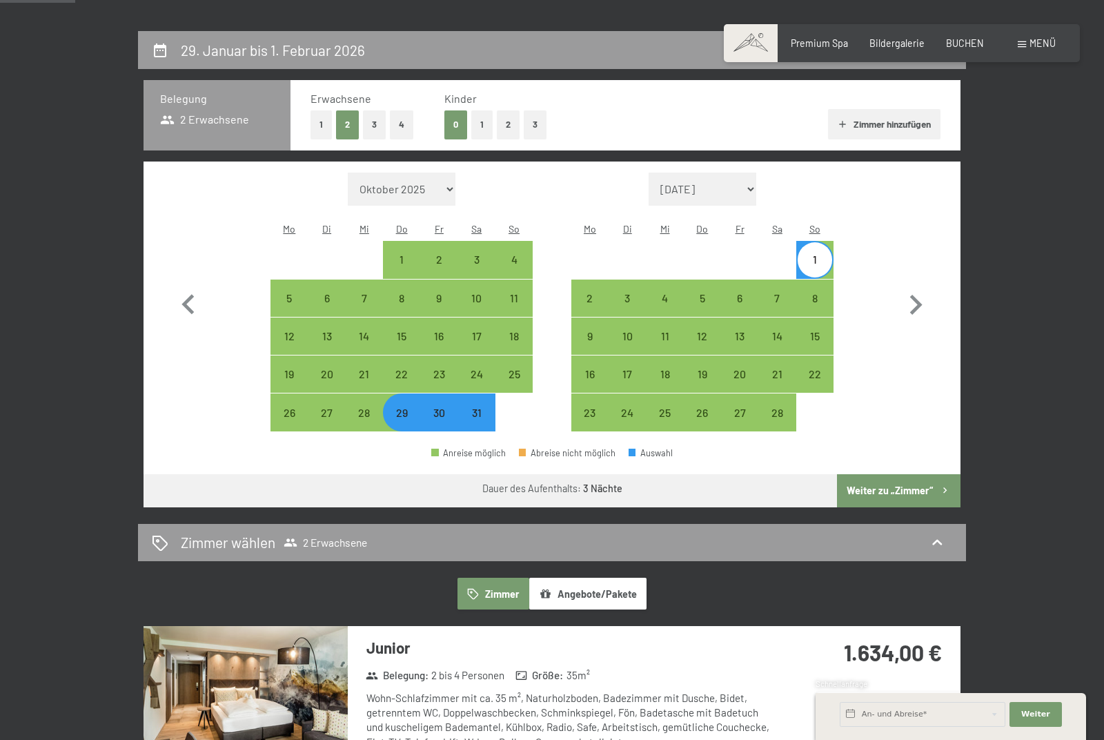
scroll to position [258, 0]
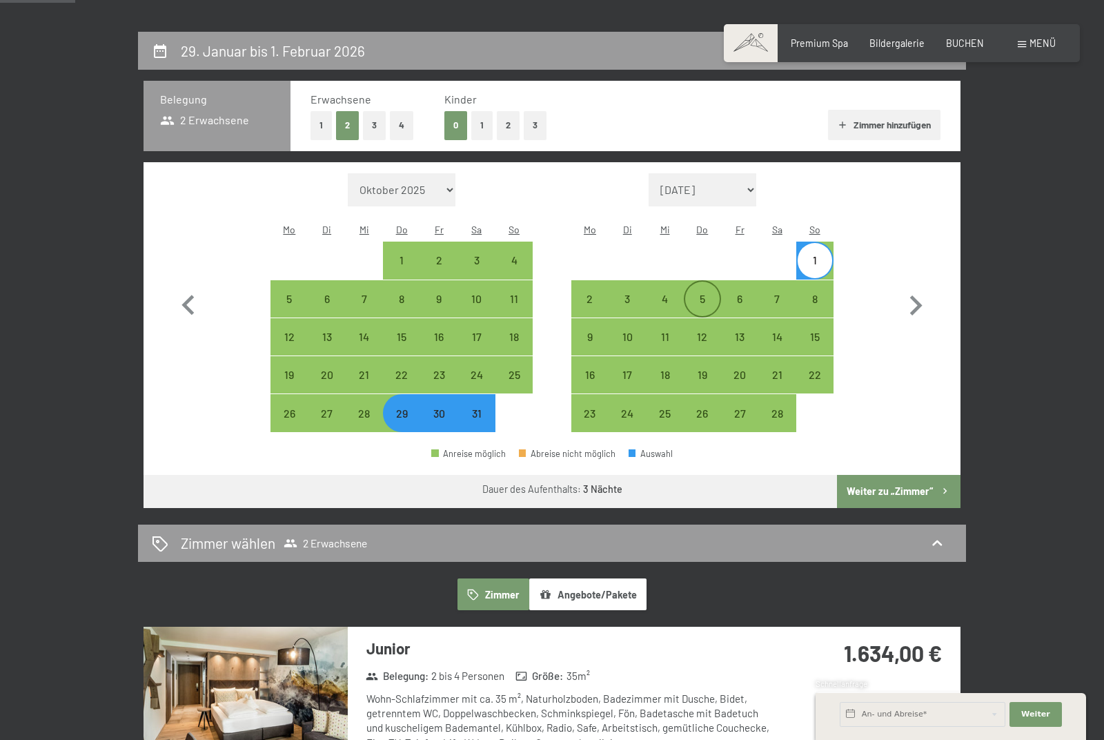
click at [705, 293] on div "5" at bounding box center [702, 310] width 34 height 34
select select "[DATE]"
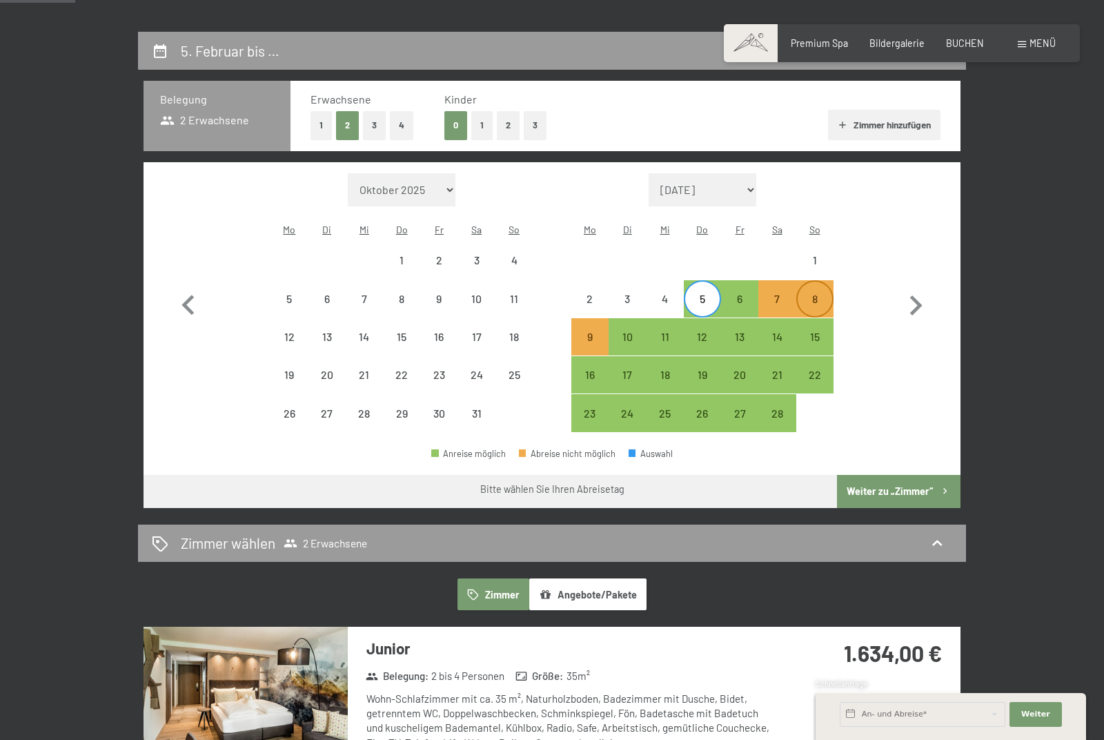
click at [815, 300] on div "8" at bounding box center [815, 310] width 34 height 34
select select "[DATE]"
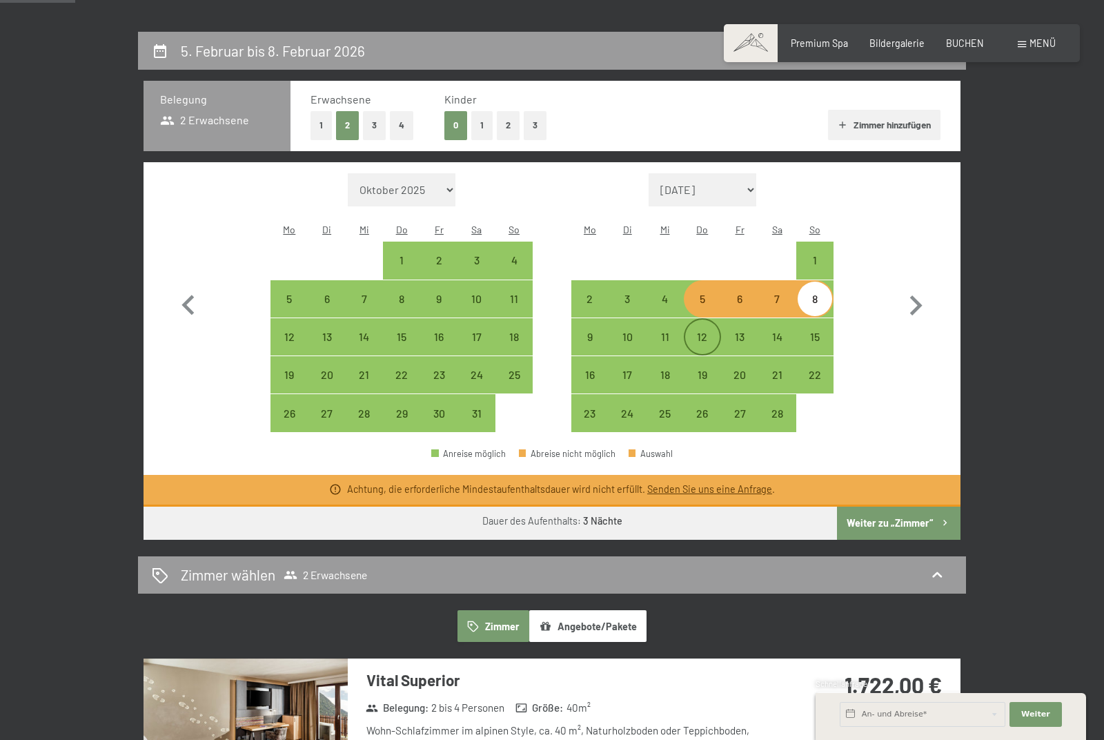
click at [697, 334] on div "12" at bounding box center [702, 348] width 34 height 34
select select "[DATE]"
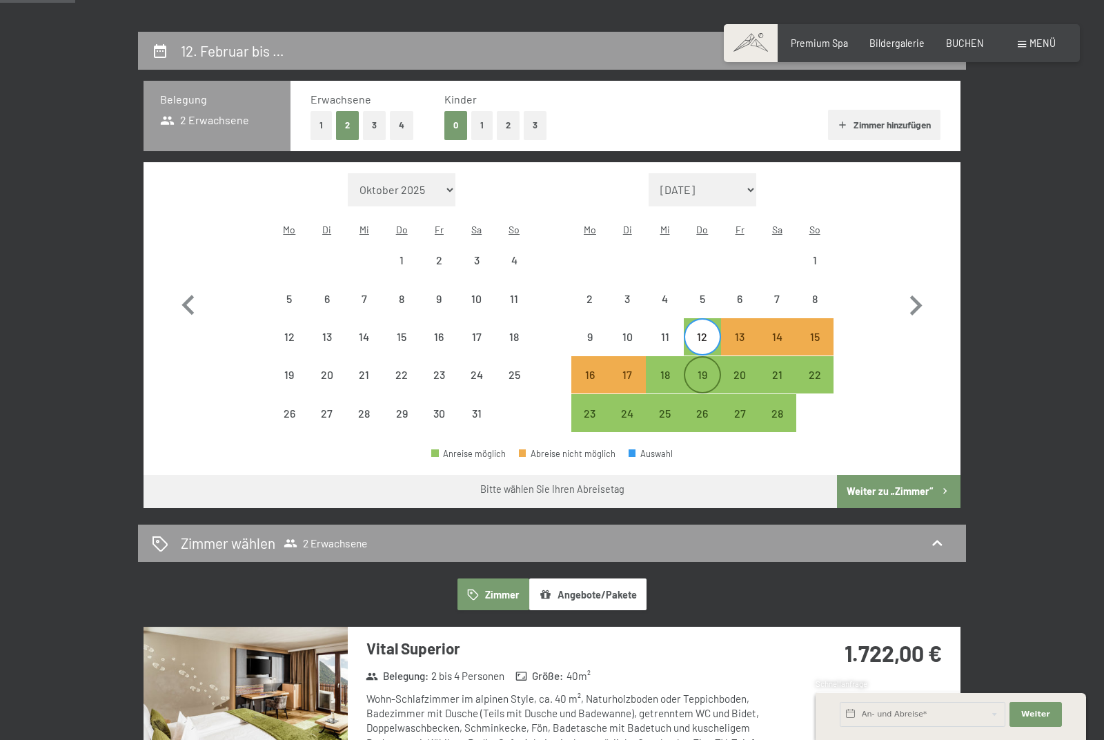
click at [694, 361] on div "19" at bounding box center [702, 374] width 34 height 34
select select "[DATE]"
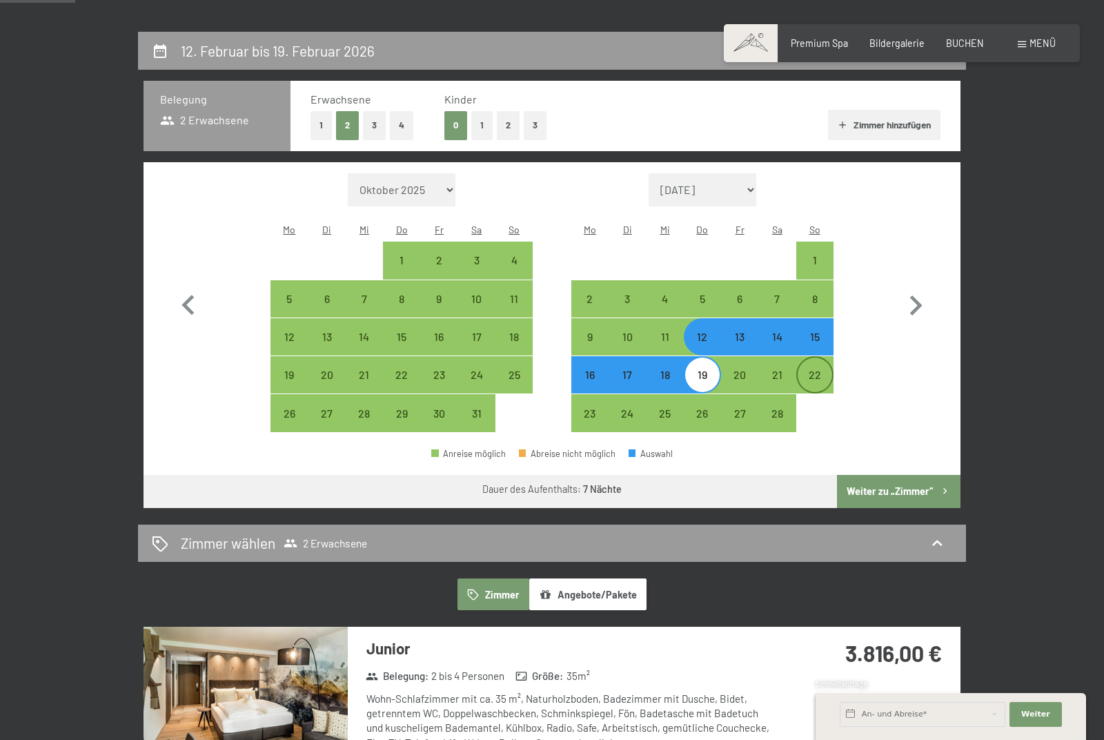
click at [822, 370] on div "22" at bounding box center [815, 386] width 34 height 34
select select "[DATE]"
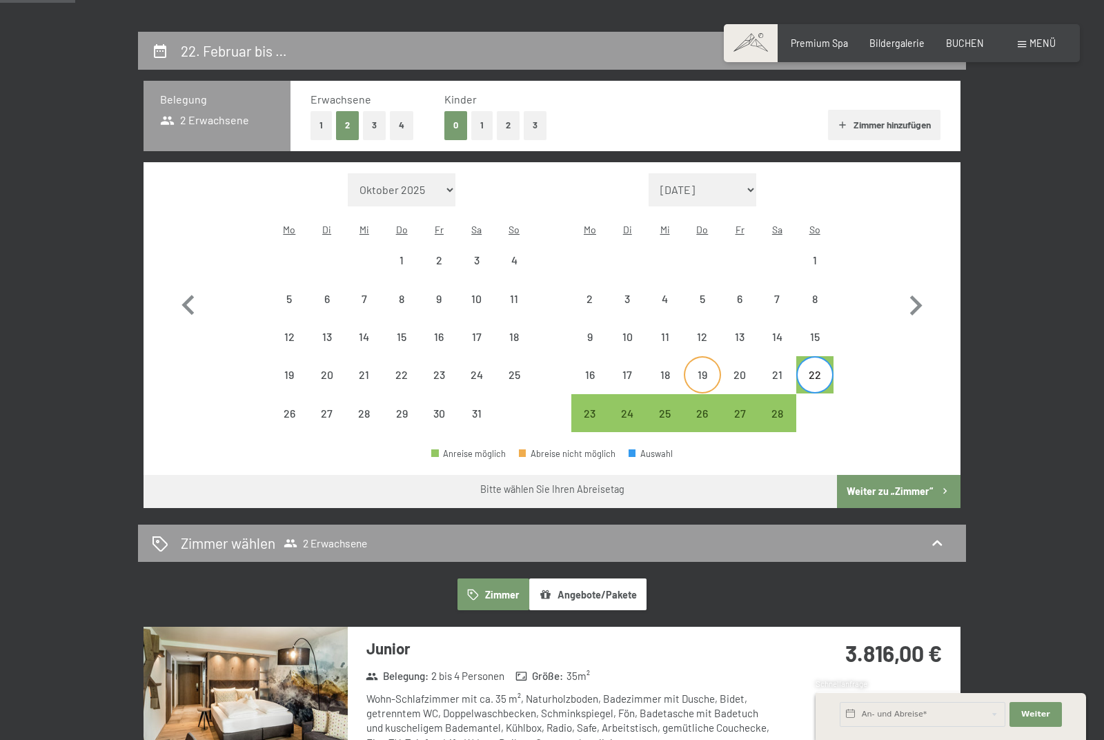
click at [702, 372] on div "19" at bounding box center [702, 386] width 34 height 34
select select "[DATE]"
click at [702, 372] on div "19" at bounding box center [702, 386] width 34 height 34
select select "[DATE]"
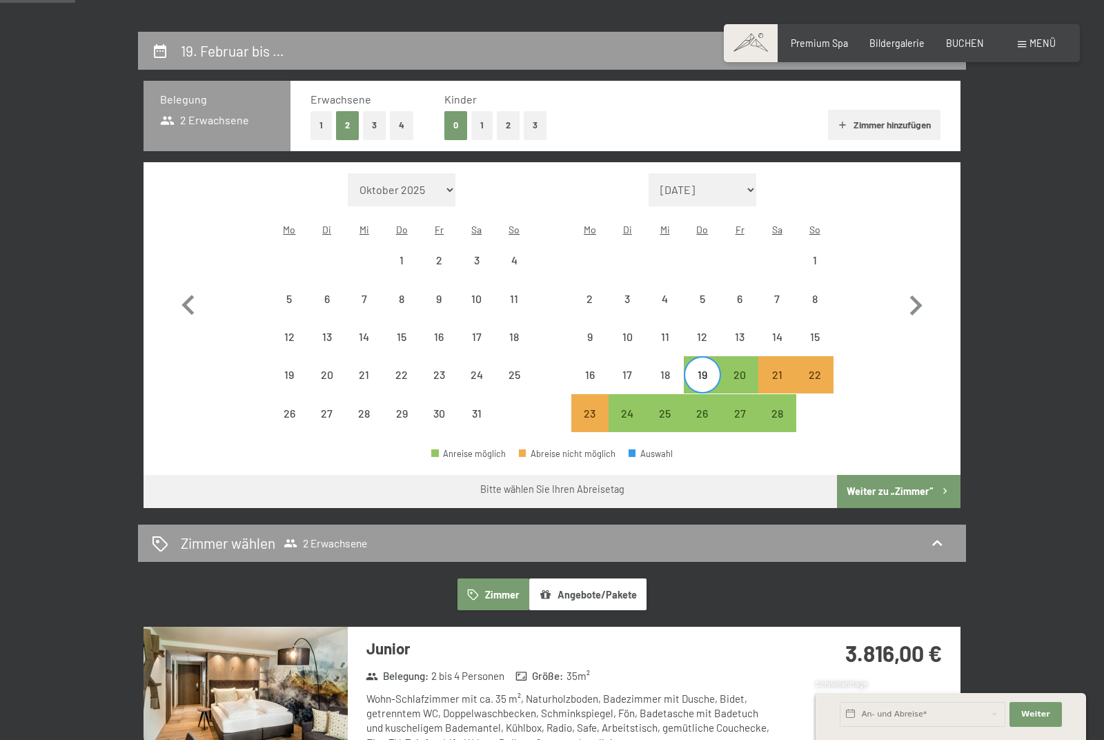
select select "[DATE]"
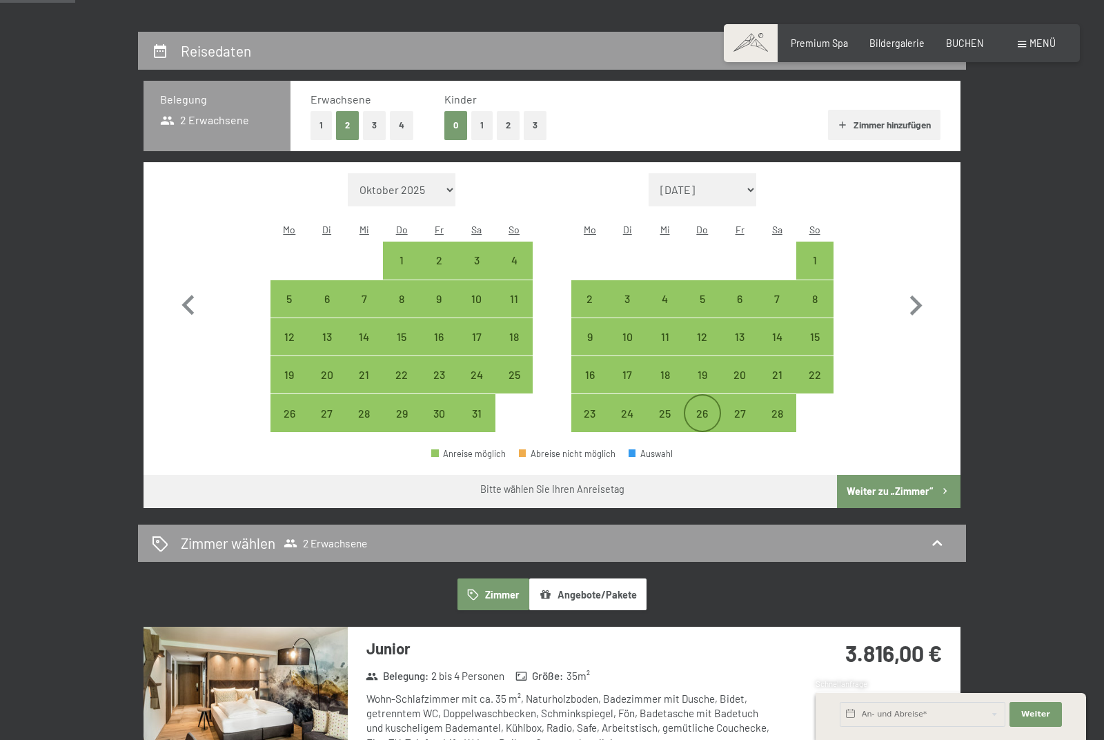
click at [703, 410] on div "26" at bounding box center [702, 425] width 34 height 34
select select "[DATE]"
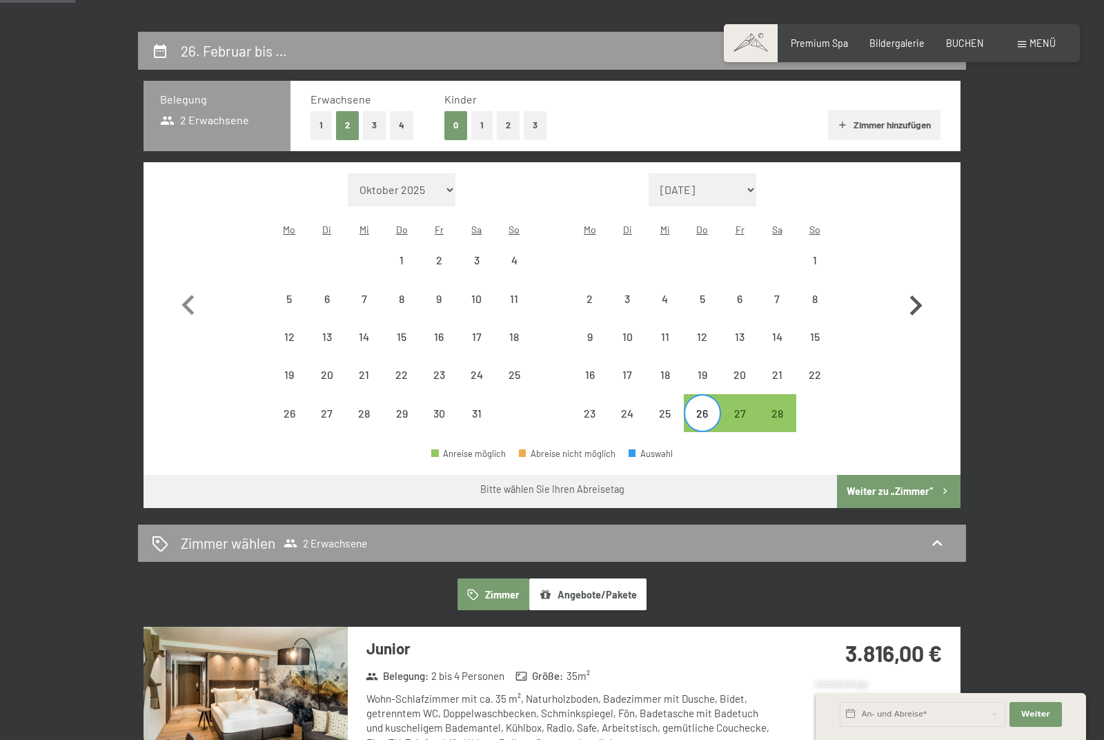
click at [908, 308] on icon "button" at bounding box center [915, 306] width 40 height 40
select select "[DATE]"
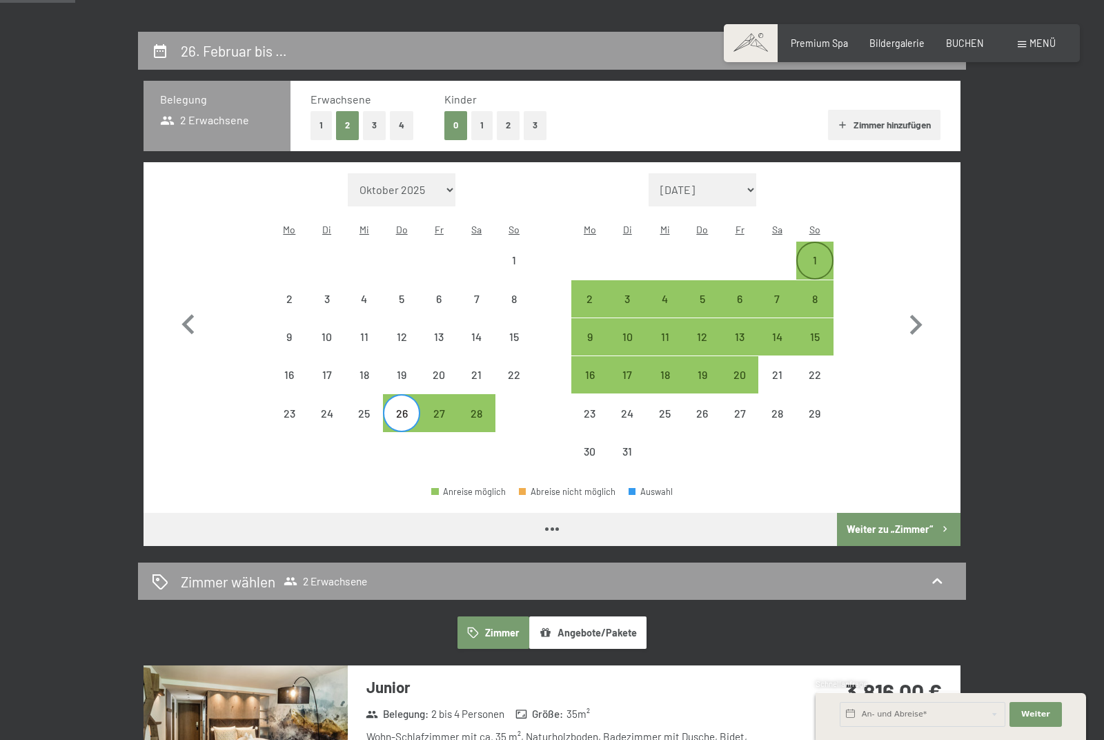
select select "[DATE]"
click at [810, 255] on div "1" at bounding box center [815, 272] width 34 height 34
select select "[DATE]"
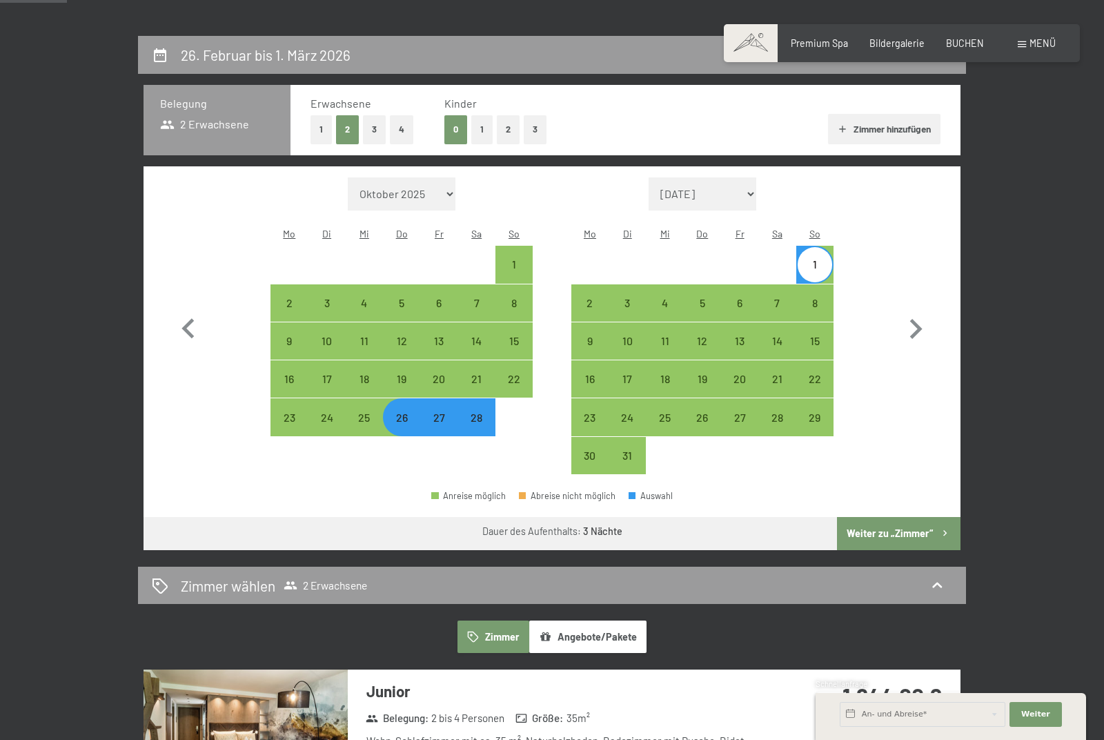
scroll to position [215, 0]
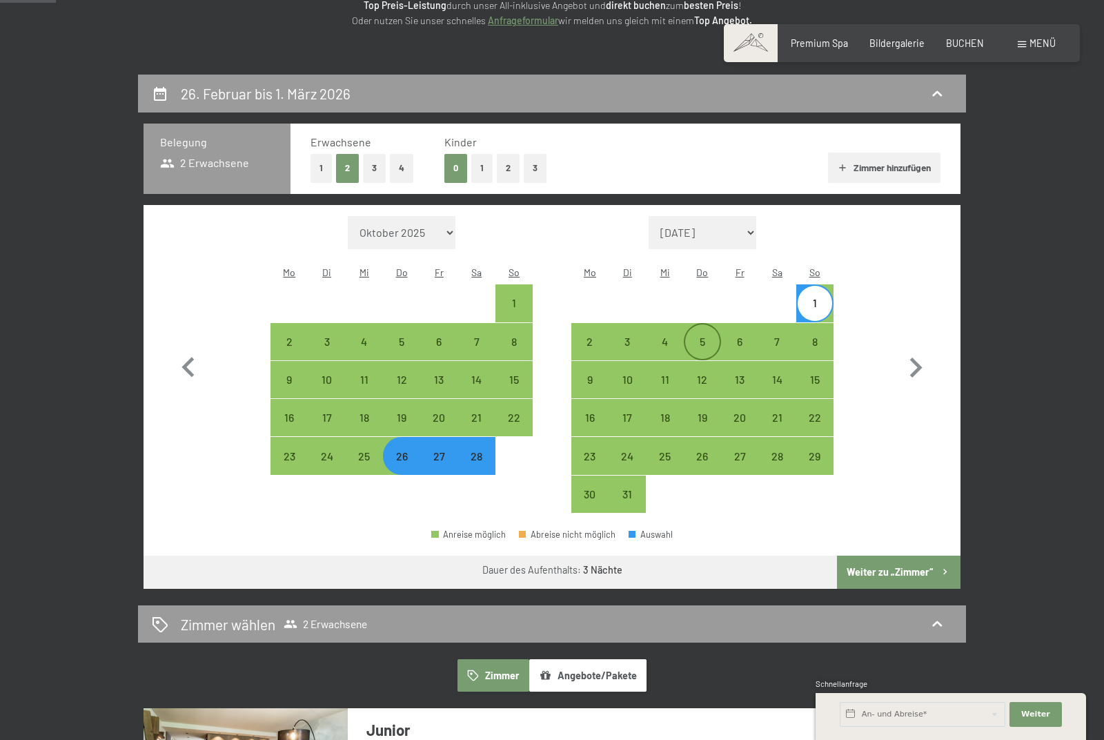
click at [704, 343] on div "5" at bounding box center [702, 353] width 34 height 34
select select "[DATE]"
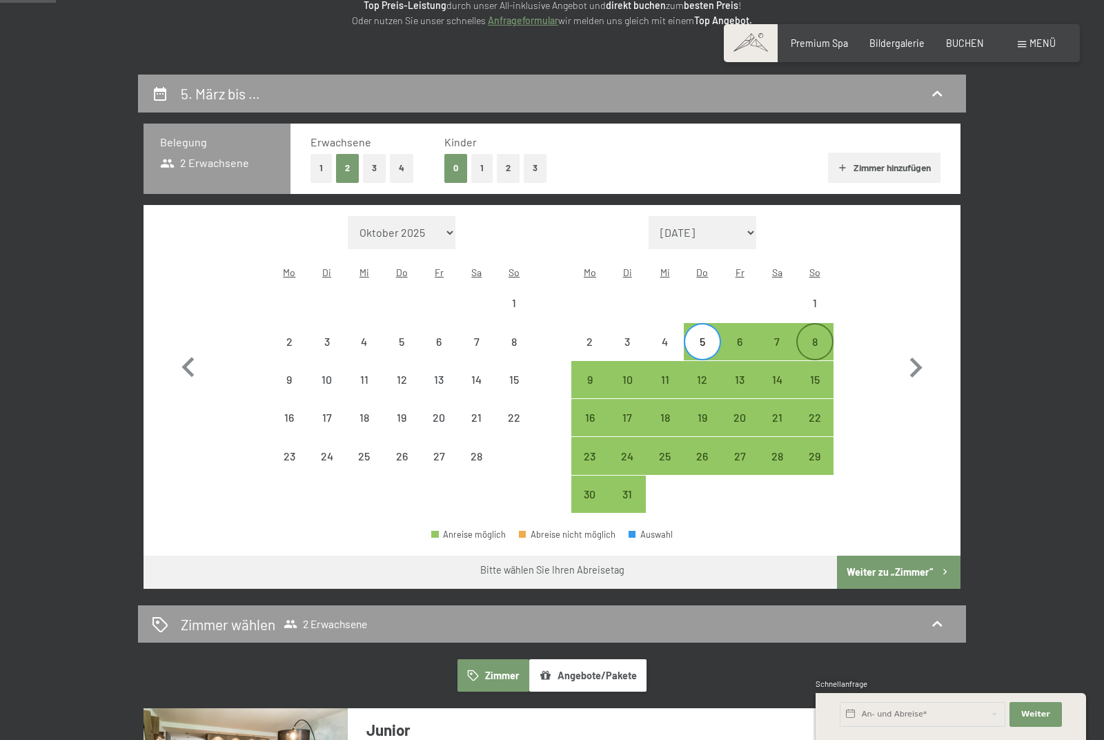
click at [817, 342] on div "8" at bounding box center [815, 353] width 34 height 34
select select "[DATE]"
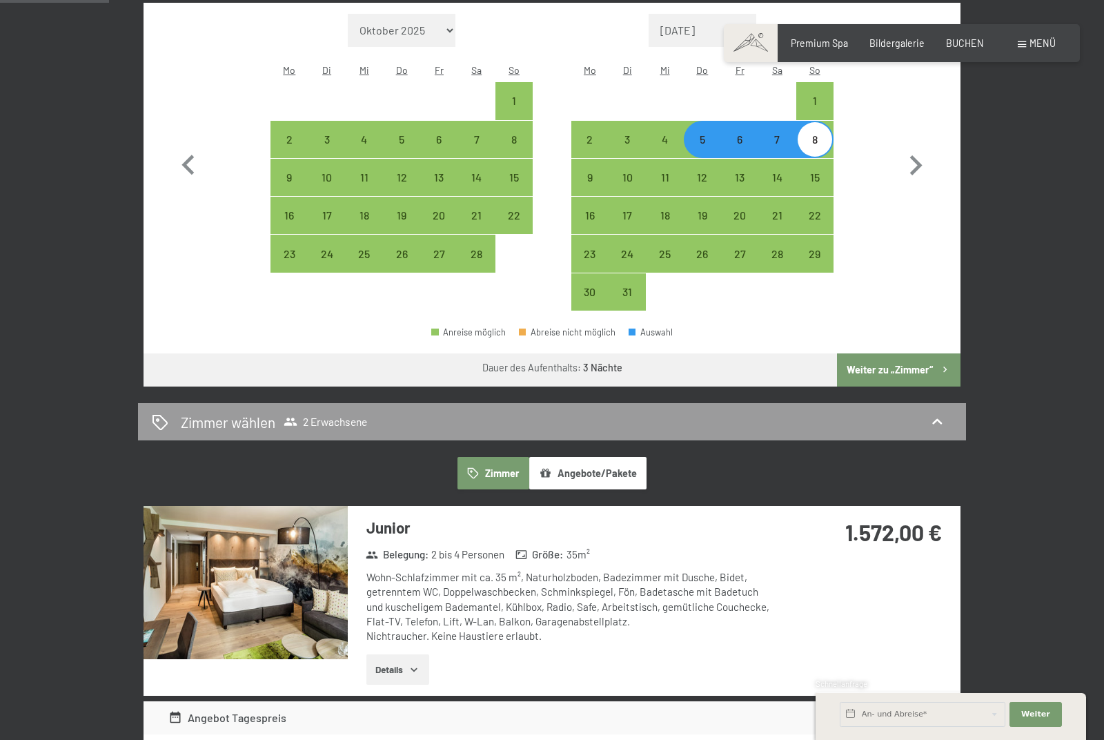
scroll to position [416, 0]
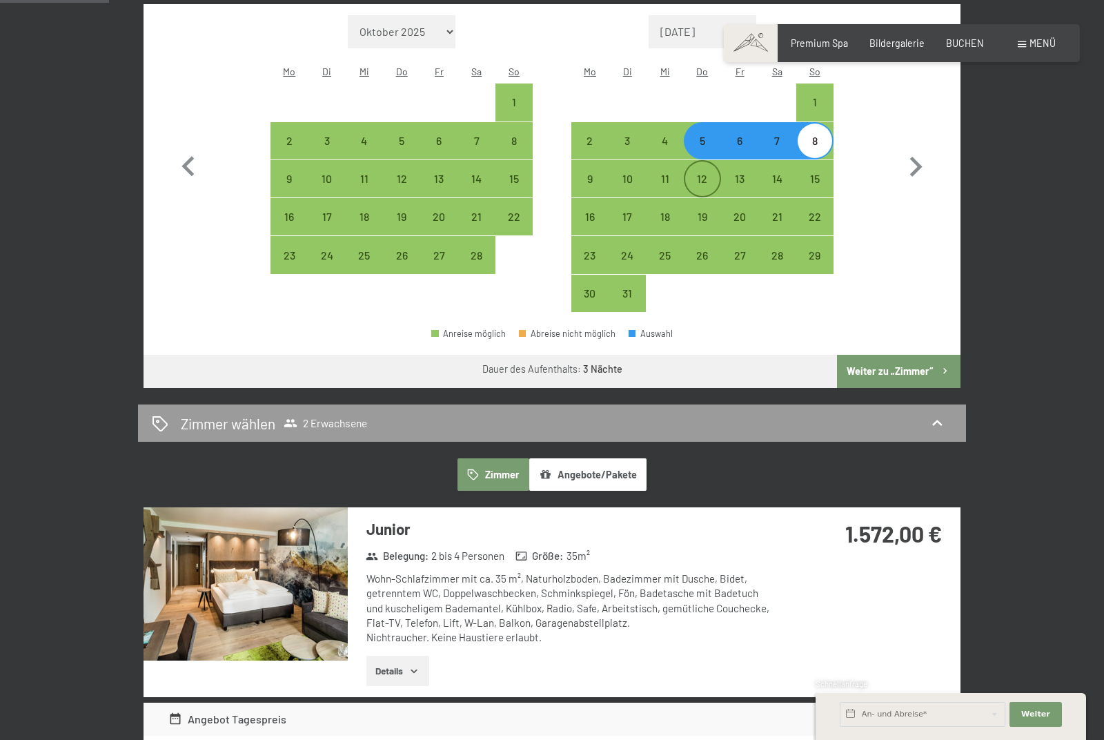
click at [699, 185] on div "12" at bounding box center [702, 190] width 34 height 34
select select "[DATE]"
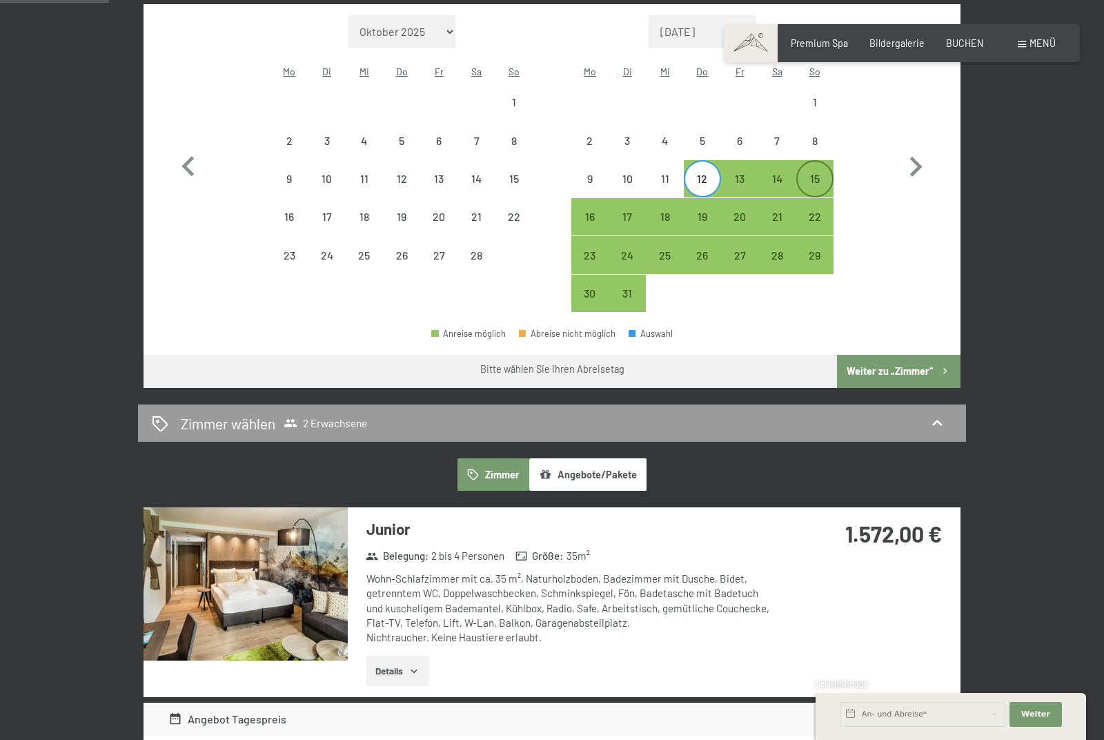
click at [810, 184] on div "15" at bounding box center [815, 190] width 34 height 34
select select "[DATE]"
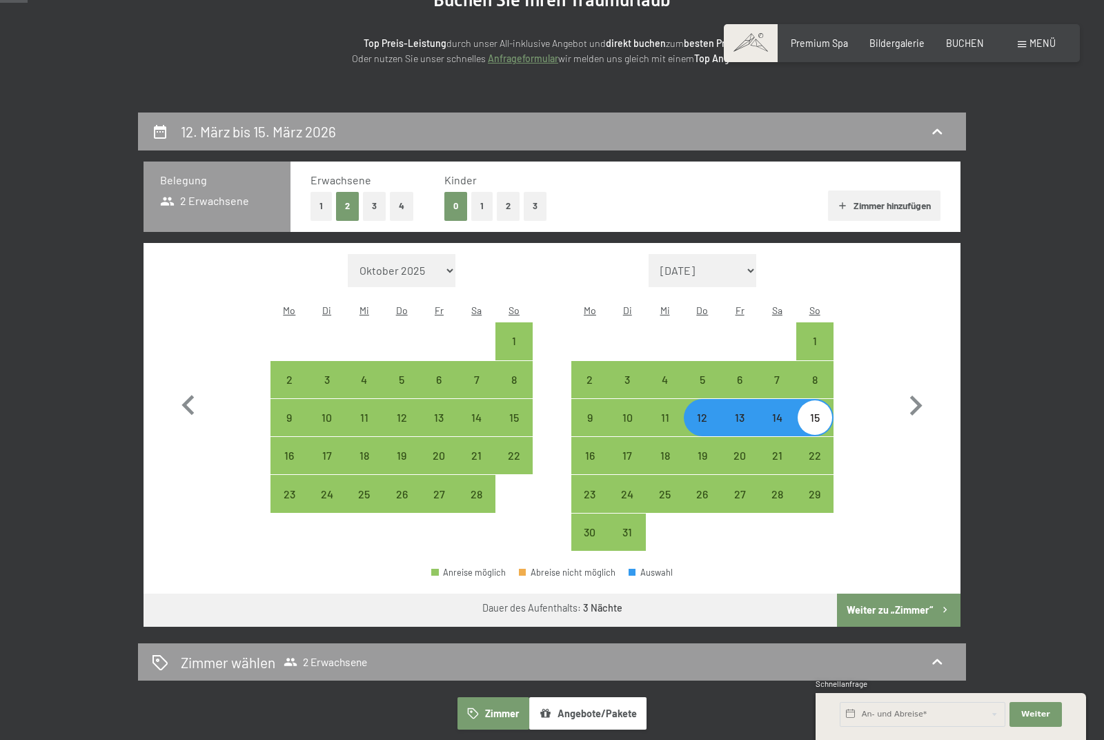
scroll to position [0, 0]
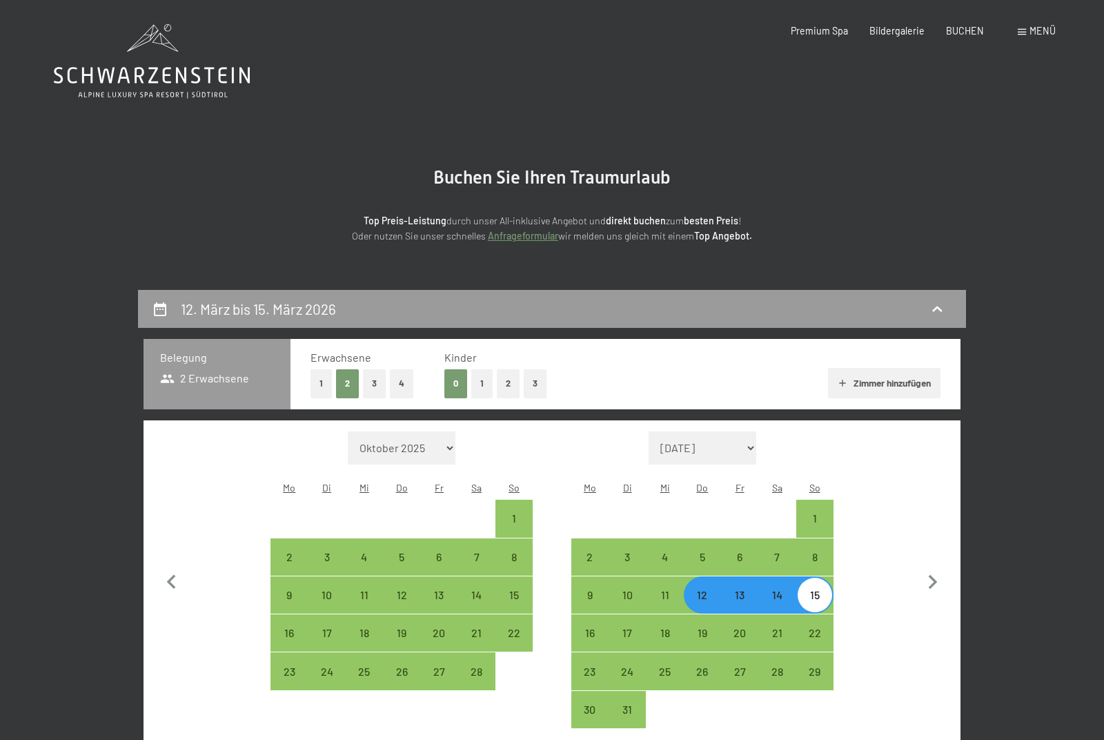
select select "[DATE]"
